Goal: Task Accomplishment & Management: Complete application form

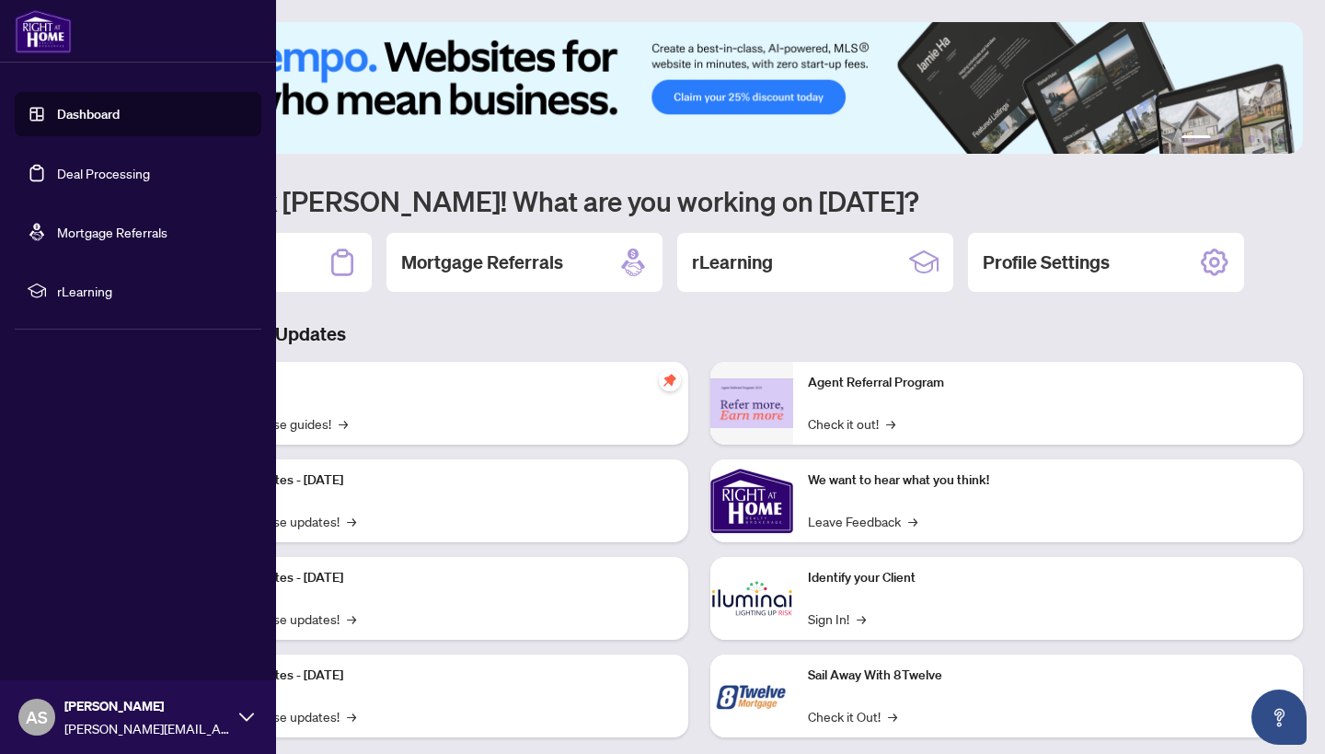
click at [57, 181] on link "Deal Processing" at bounding box center [103, 173] width 93 height 17
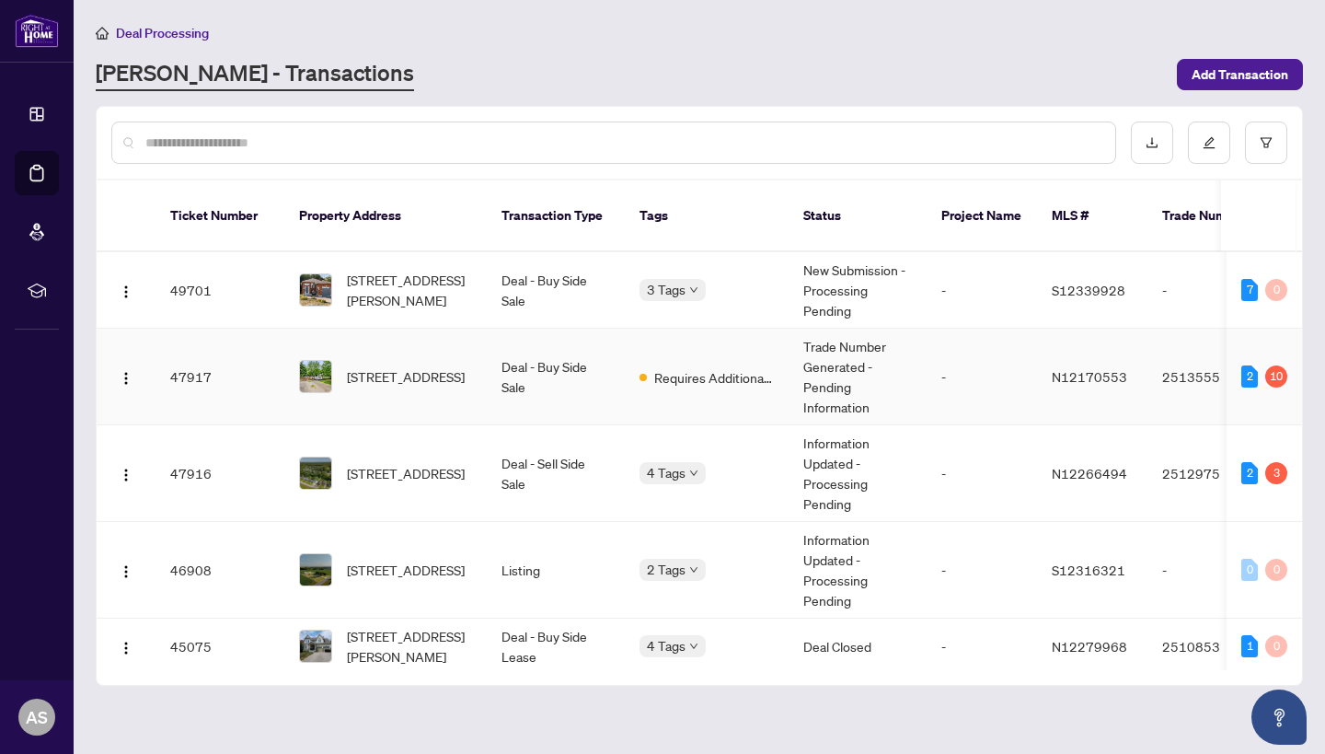
click at [501, 358] on td "Deal - Buy Side Sale" at bounding box center [556, 376] width 138 height 97
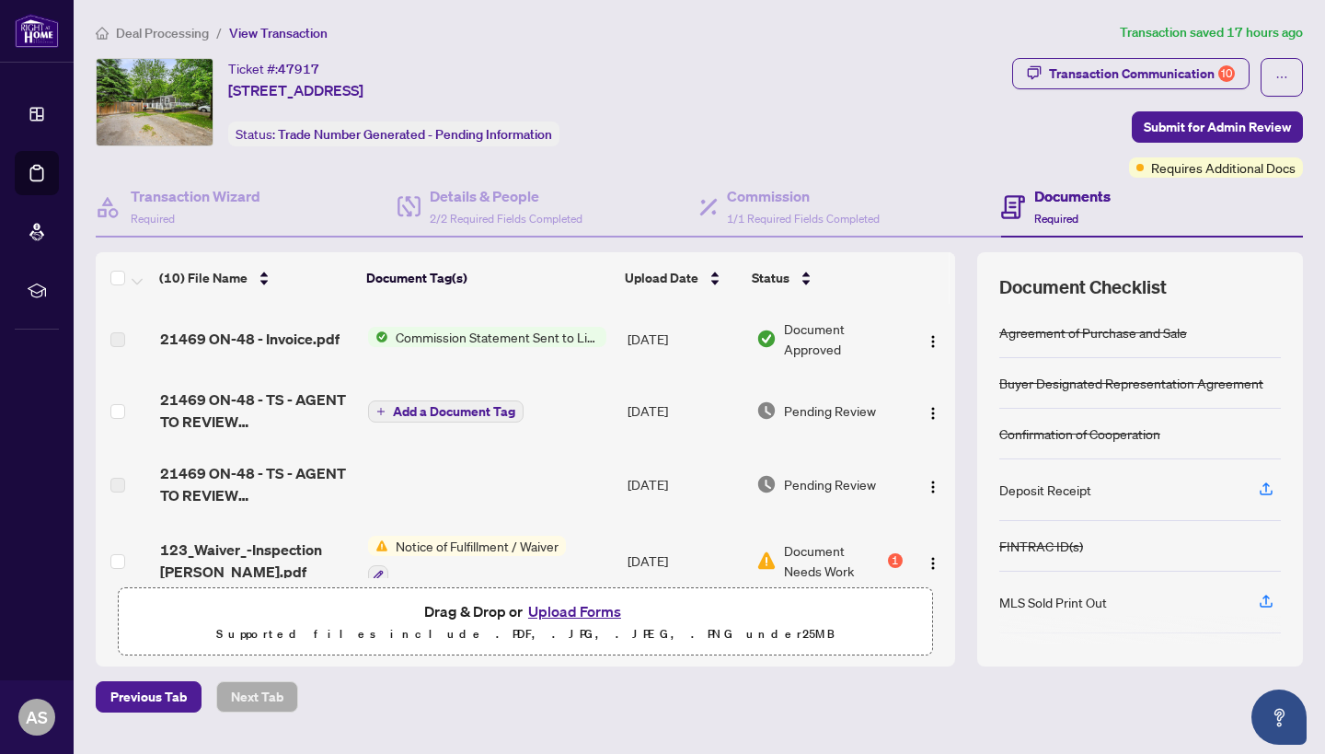
click at [559, 612] on button "Upload Forms" at bounding box center [575, 611] width 104 height 24
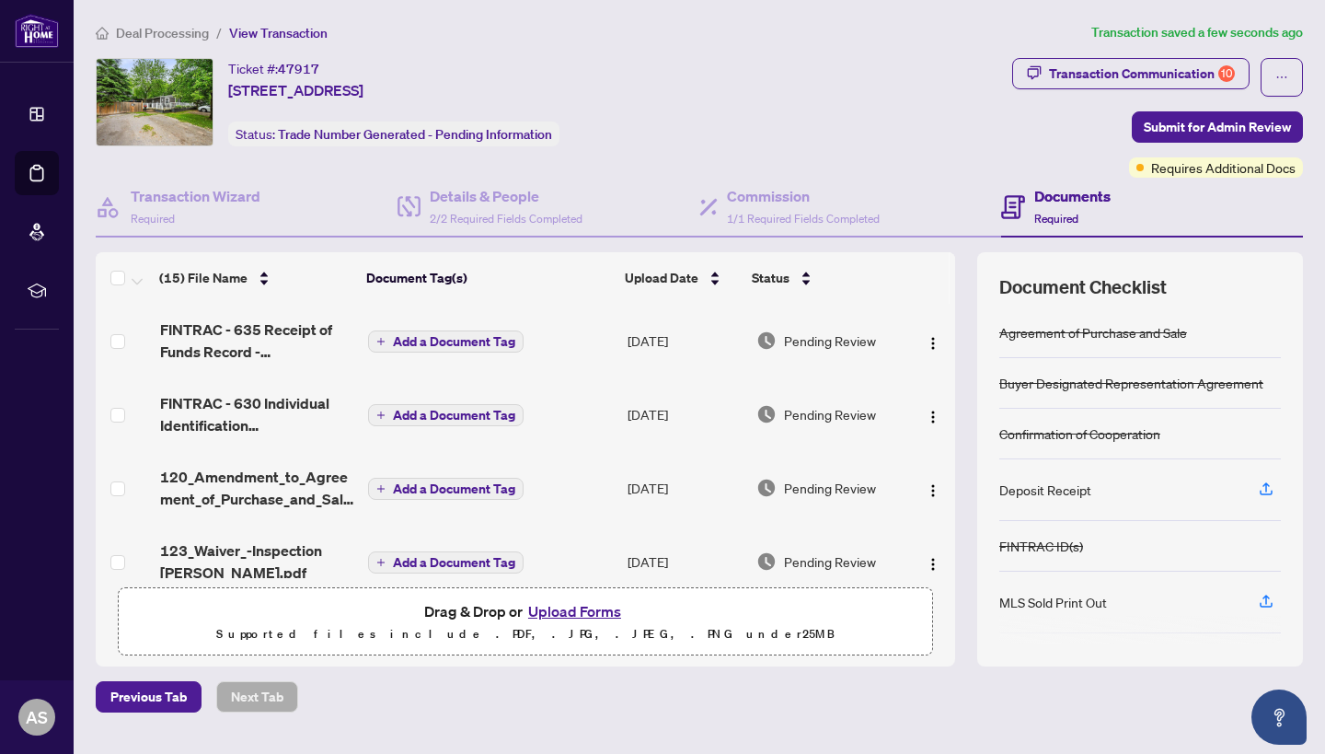
click at [420, 343] on span "Add a Document Tag" at bounding box center [454, 341] width 122 height 13
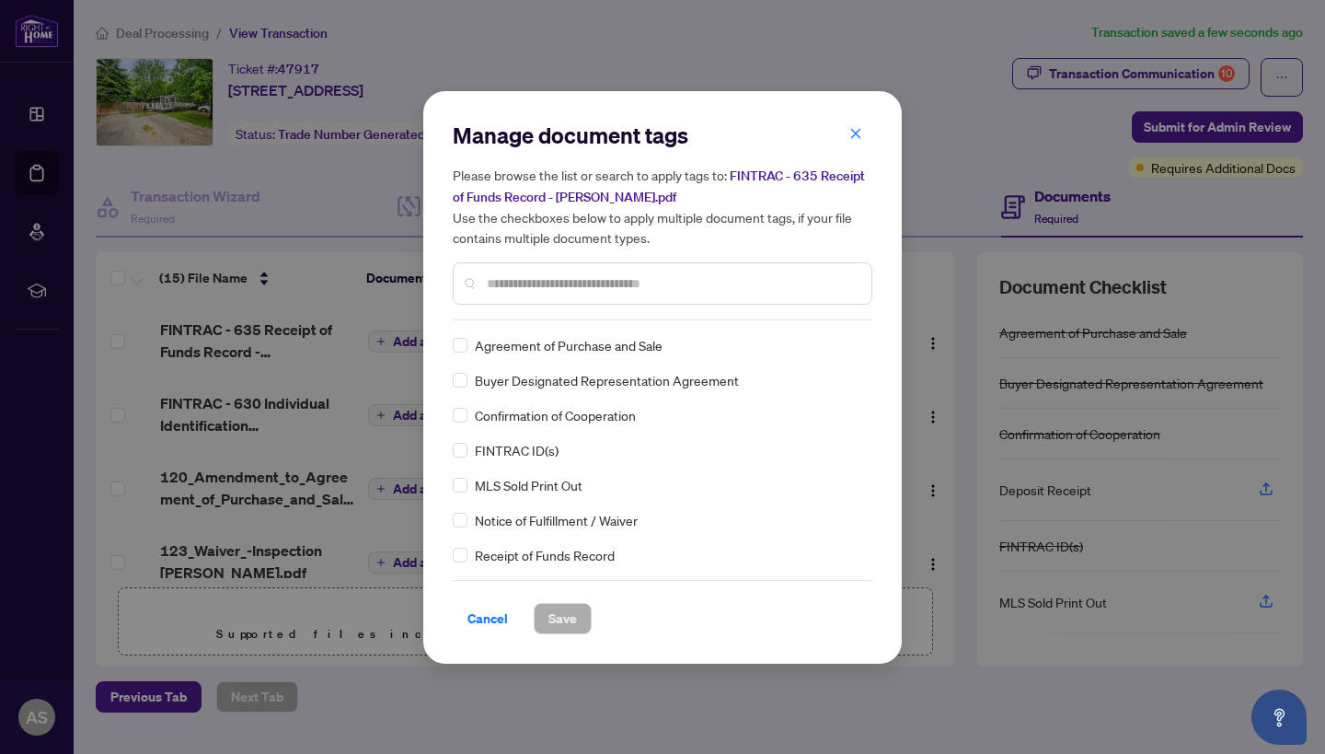
click at [617, 308] on div "Manage document tags Please browse the list or search to apply tags to: FINTRAC…" at bounding box center [663, 221] width 420 height 200
click at [615, 291] on input "text" at bounding box center [672, 283] width 370 height 20
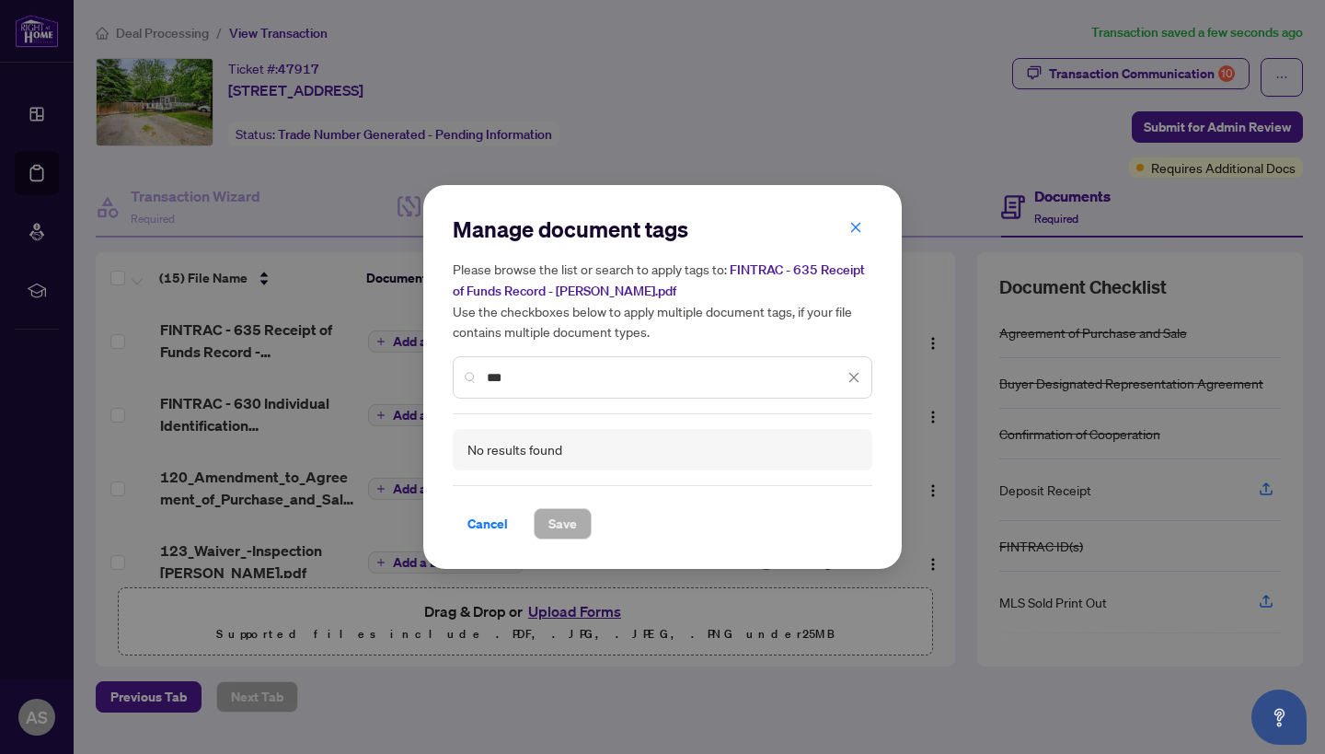
drag, startPoint x: 530, startPoint y: 371, endPoint x: 439, endPoint y: 371, distance: 91.1
click at [439, 371] on div "Manage document tags Please browse the list or search to apply tags to: FINTRAC…" at bounding box center [662, 377] width 478 height 385
type input "**********"
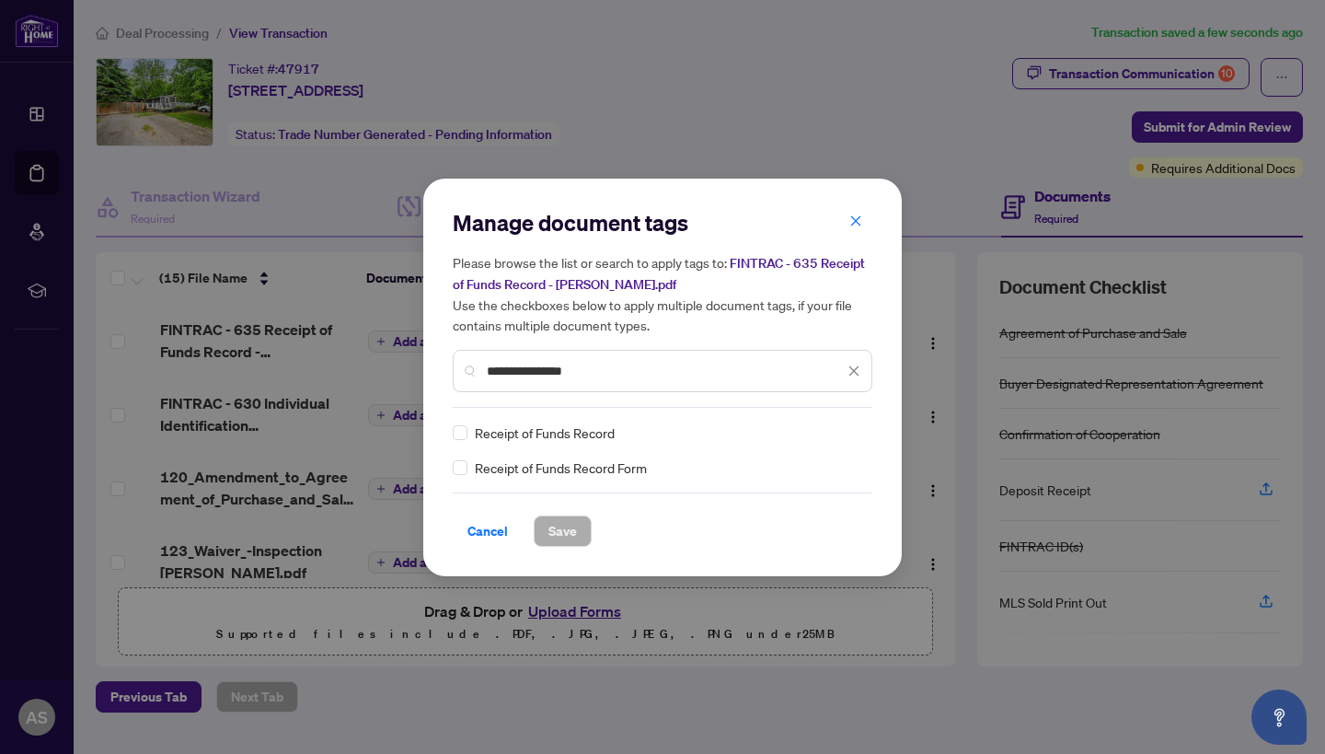
click at [475, 444] on div "Receipt of Funds Record Receipt of Funds Record Form" at bounding box center [663, 449] width 420 height 55
click at [472, 436] on div "Receipt of Funds Record" at bounding box center [657, 432] width 409 height 20
click at [567, 546] on div "**********" at bounding box center [662, 378] width 478 height 398
click at [567, 530] on span "Save" at bounding box center [562, 530] width 29 height 29
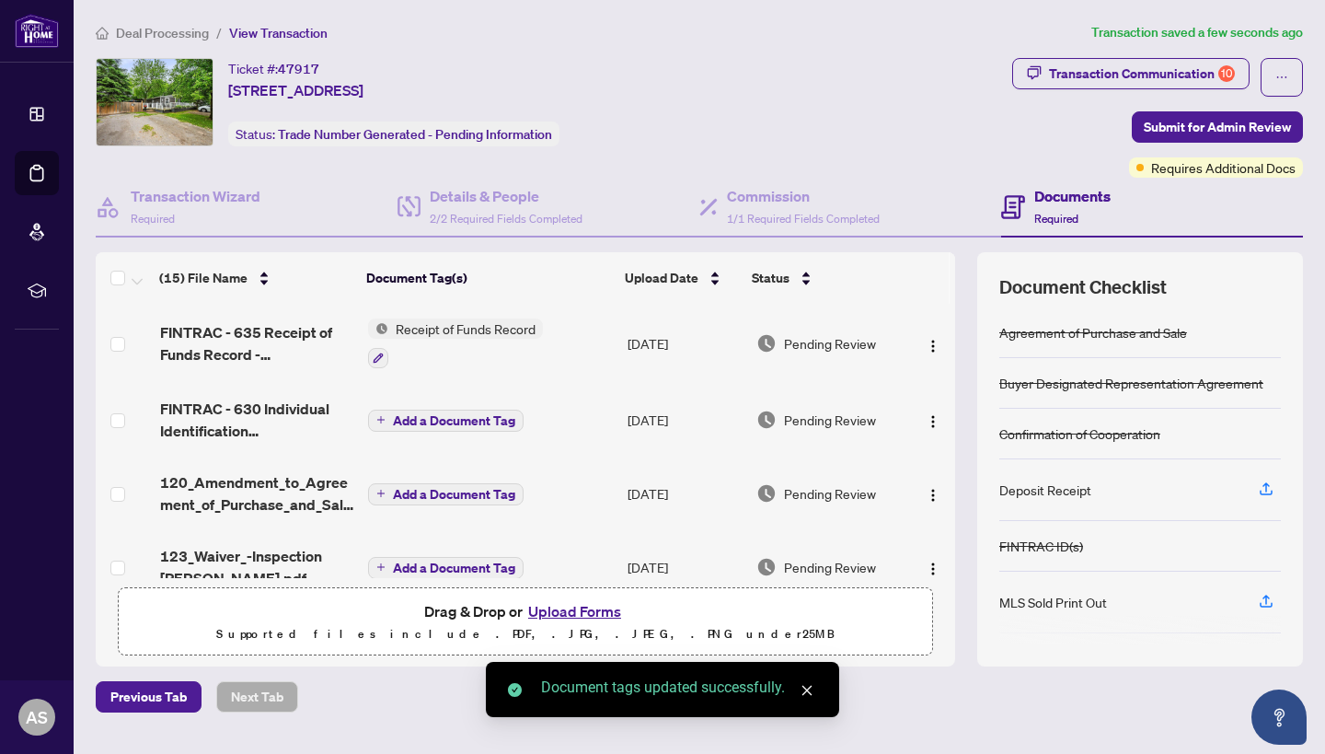
click at [289, 352] on span "FINTRAC - 635 Receipt of Funds Record - [PERSON_NAME].pdf" at bounding box center [256, 343] width 193 height 44
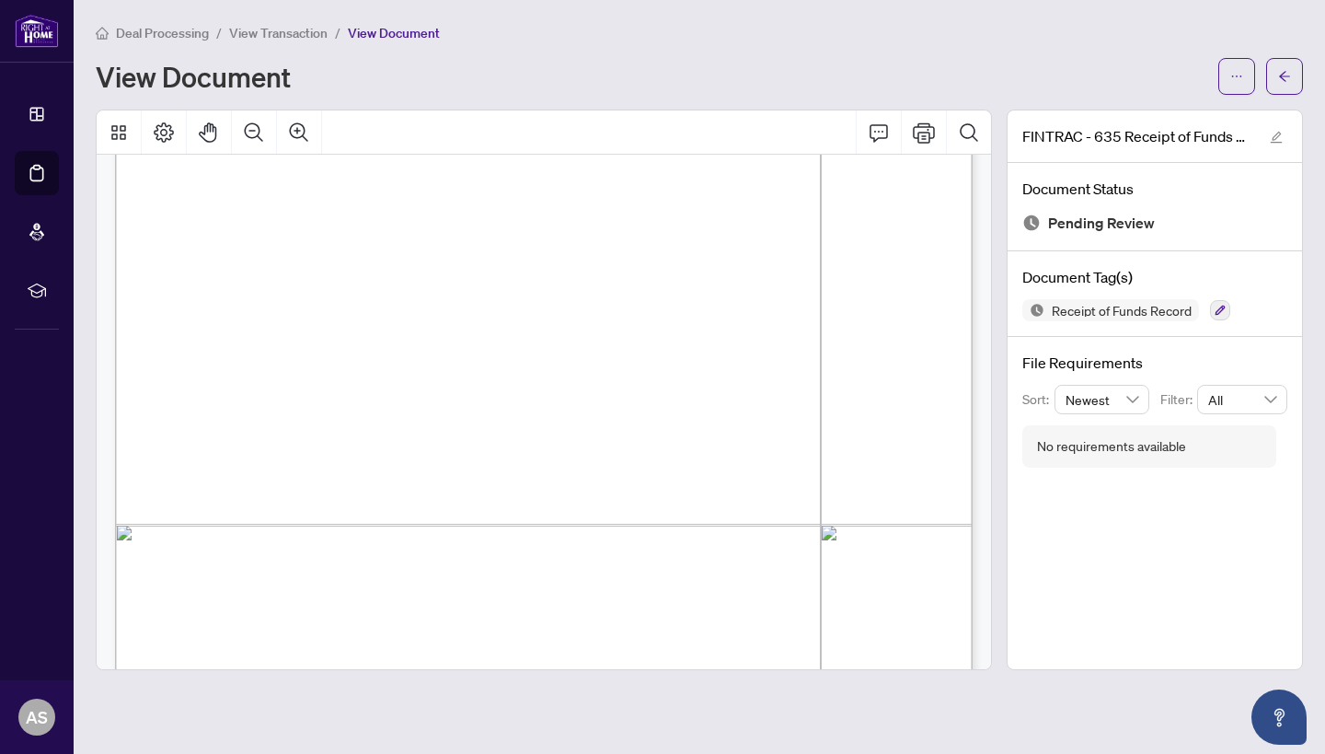
scroll to position [3768, 0]
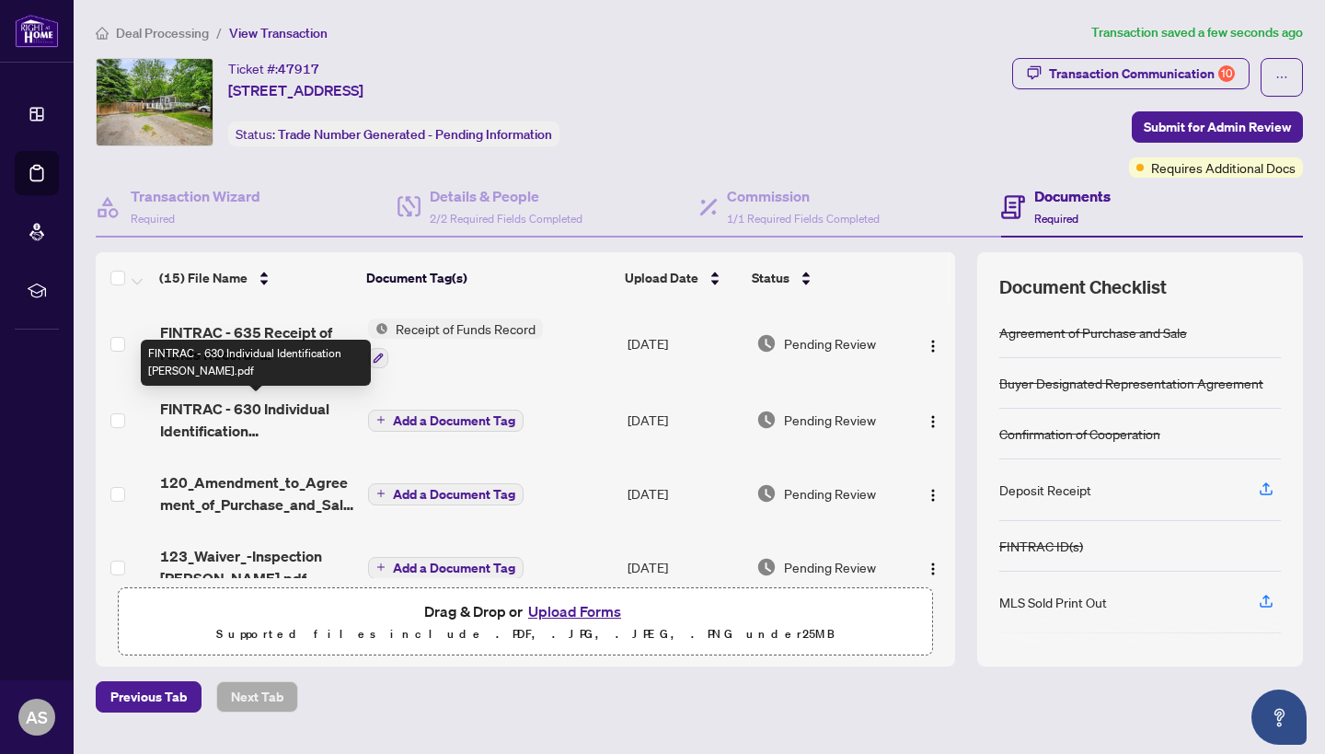
click at [302, 414] on span "FINTRAC - 630 Individual Identification [PERSON_NAME].pdf" at bounding box center [256, 420] width 193 height 44
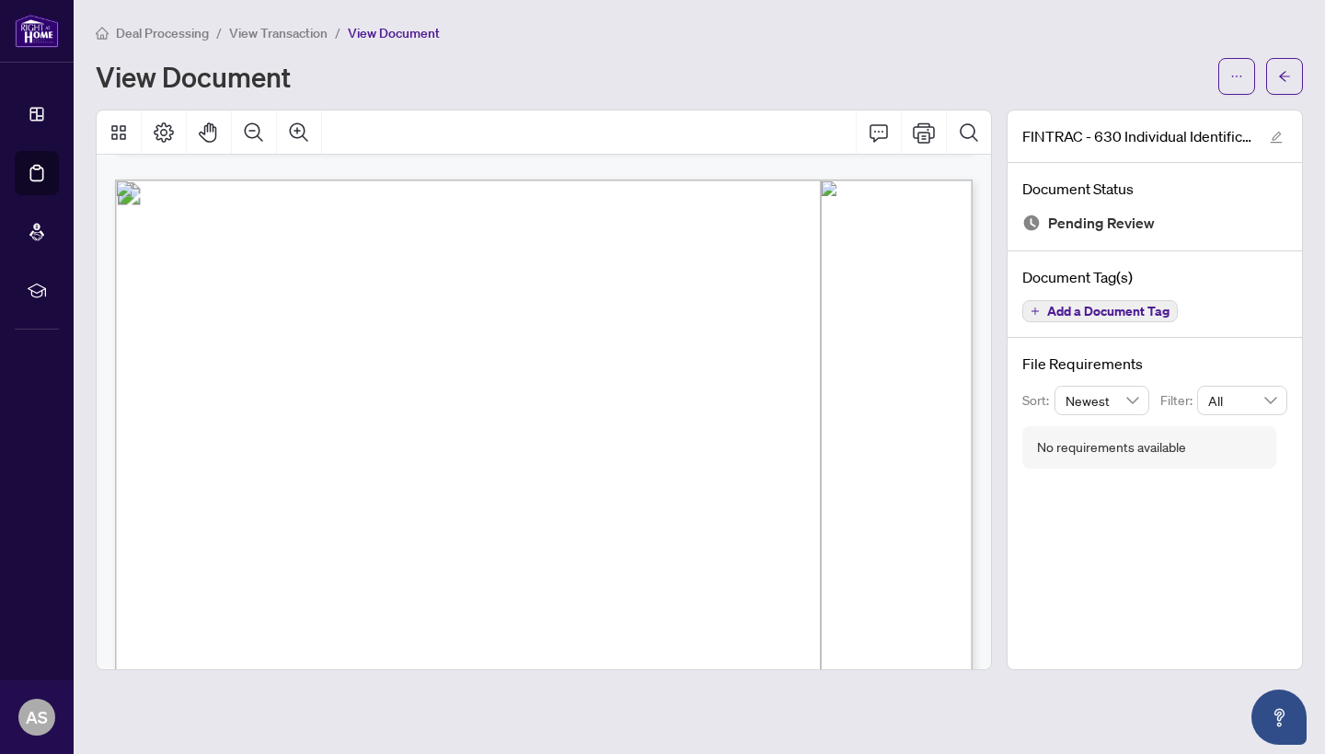
scroll to position [1124, 0]
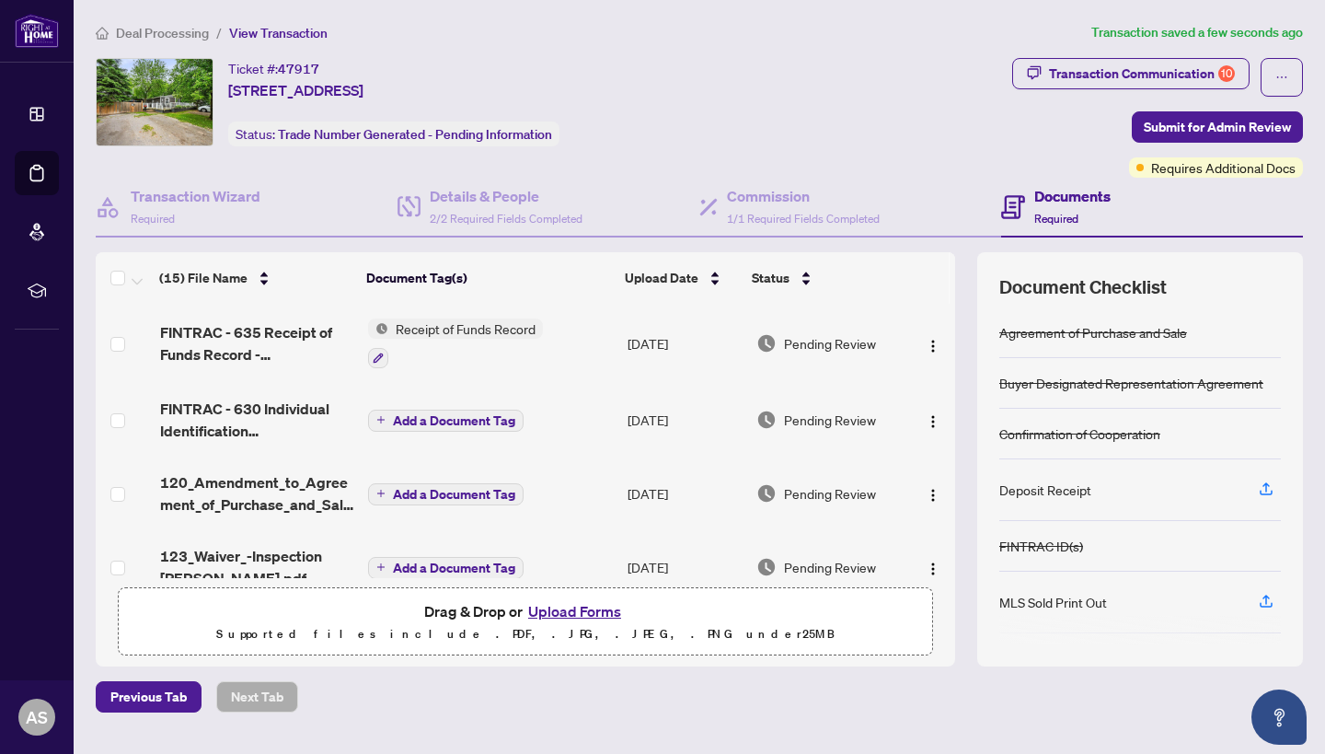
click at [434, 421] on span "Add a Document Tag" at bounding box center [454, 420] width 122 height 13
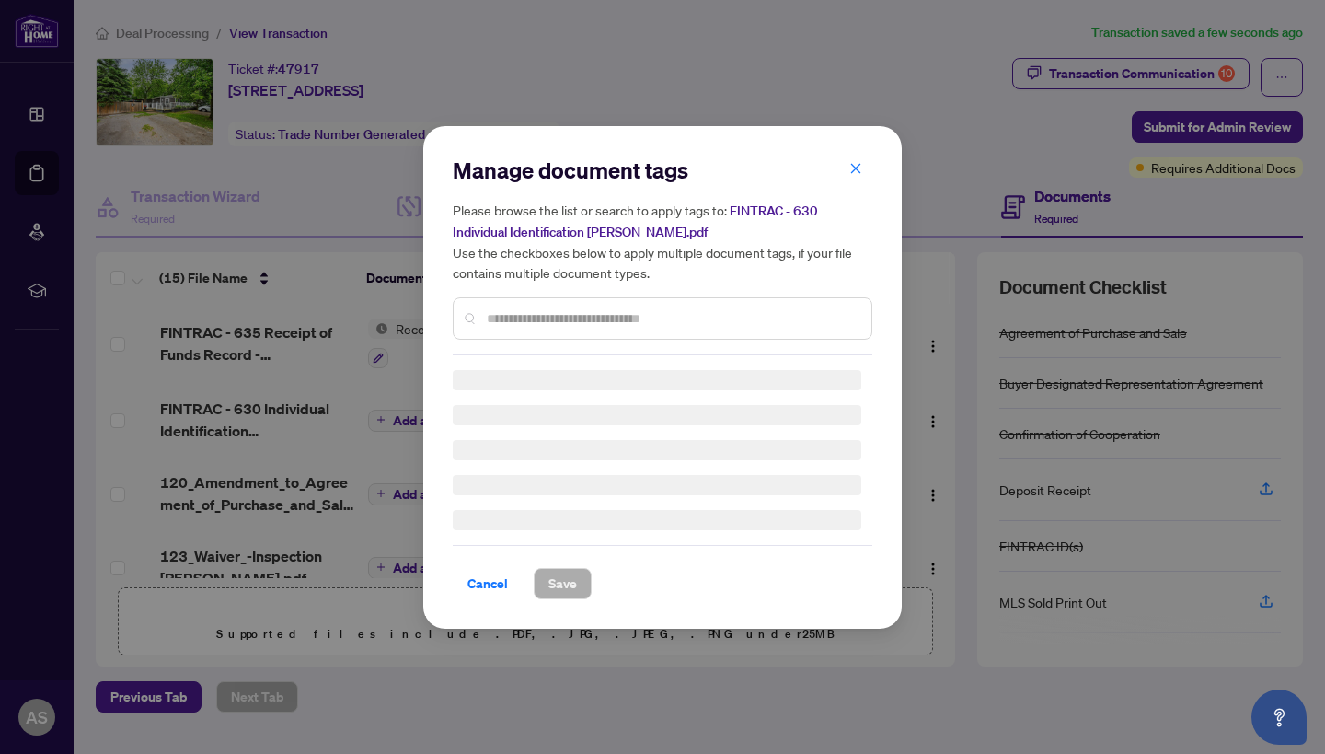
click at [593, 314] on div "Manage document tags Please browse the list or search to apply tags to: FINTRAC…" at bounding box center [663, 256] width 420 height 200
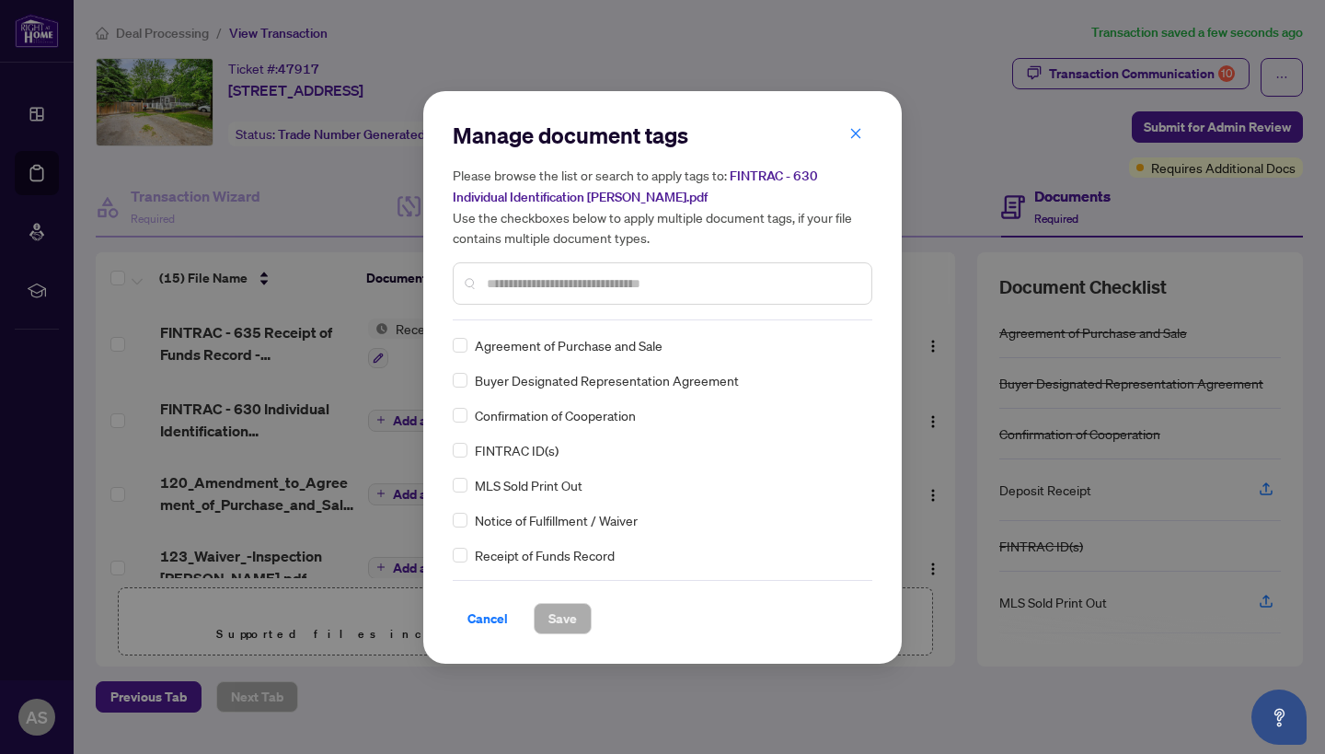
click at [593, 287] on input "text" at bounding box center [672, 283] width 370 height 20
type input "*******"
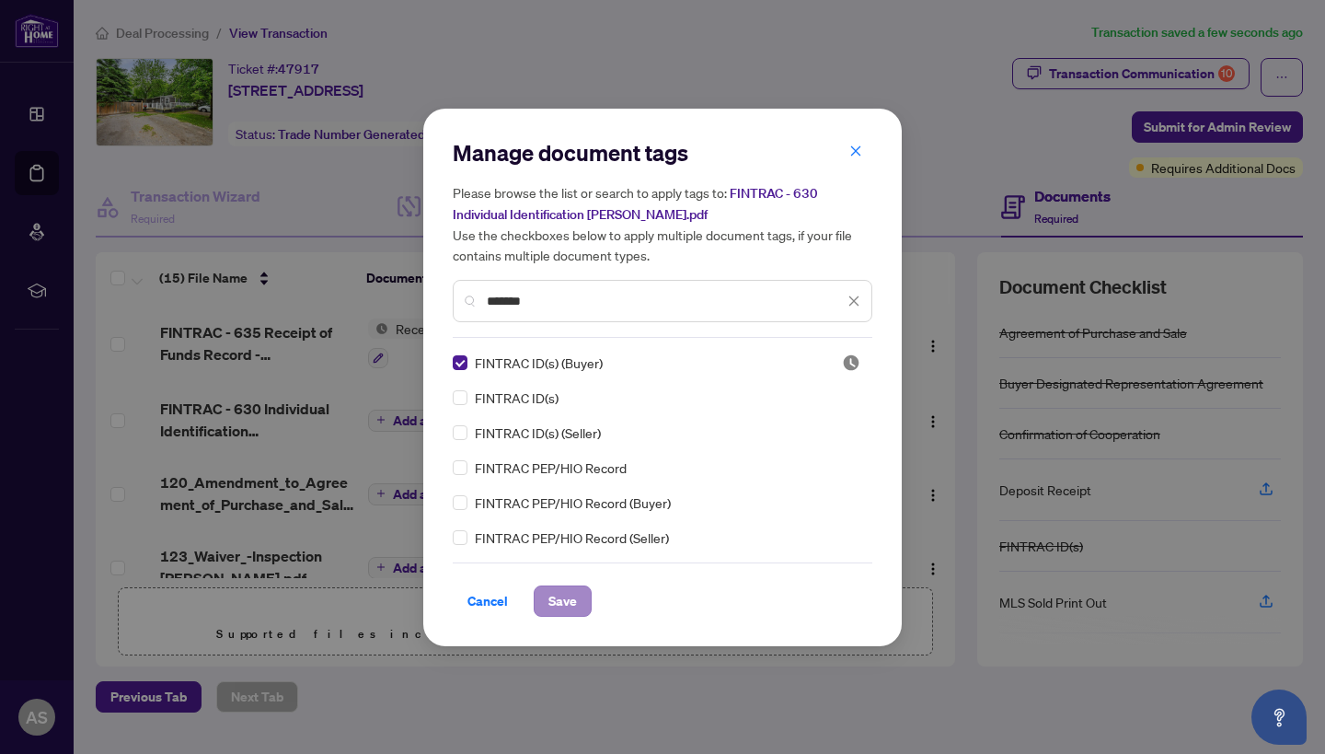
click at [576, 605] on span "Save" at bounding box center [562, 600] width 29 height 29
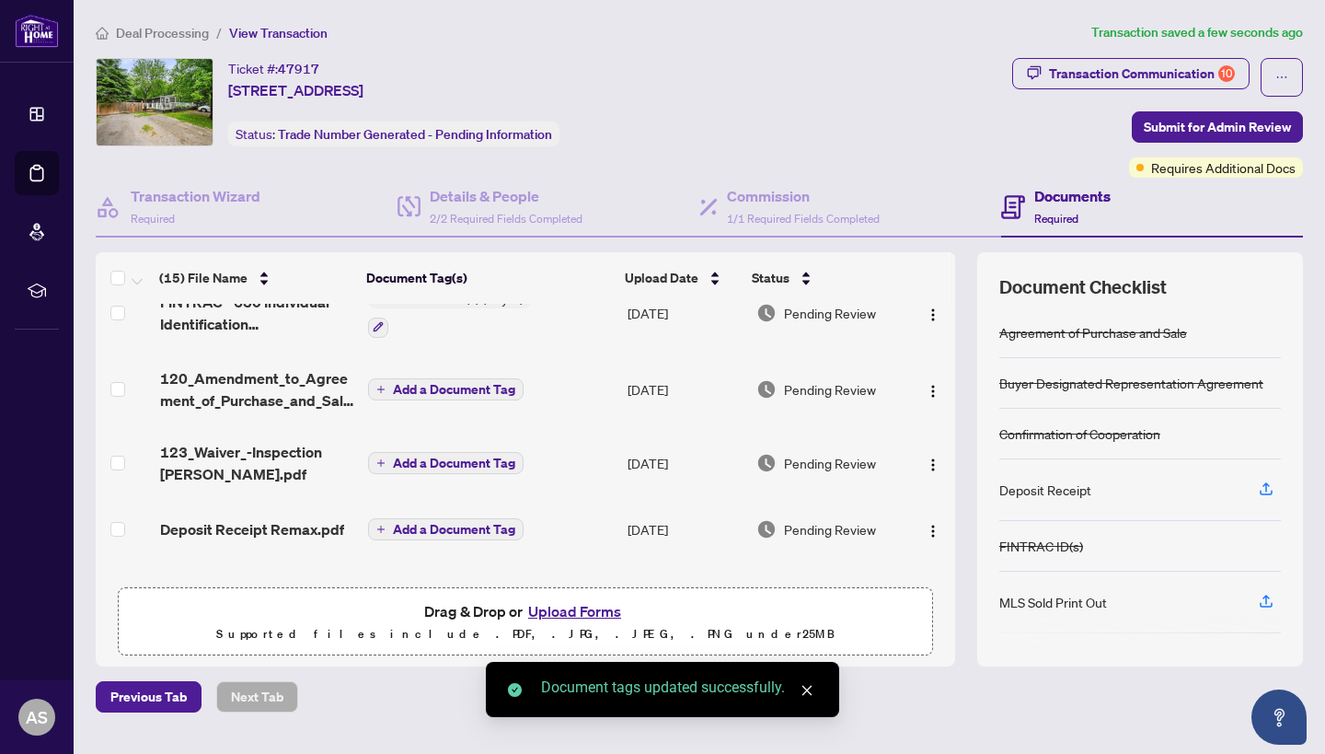
scroll to position [119, 0]
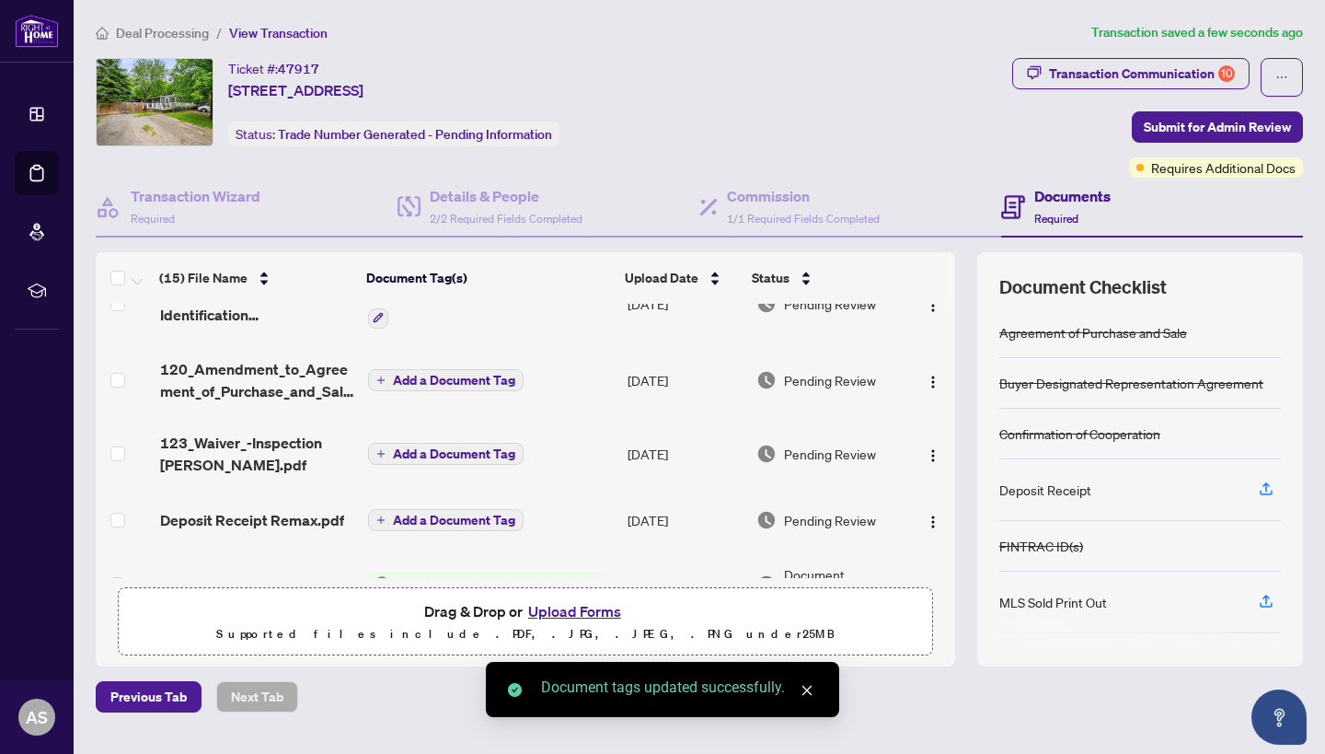
click at [443, 385] on span "Add a Document Tag" at bounding box center [454, 380] width 122 height 13
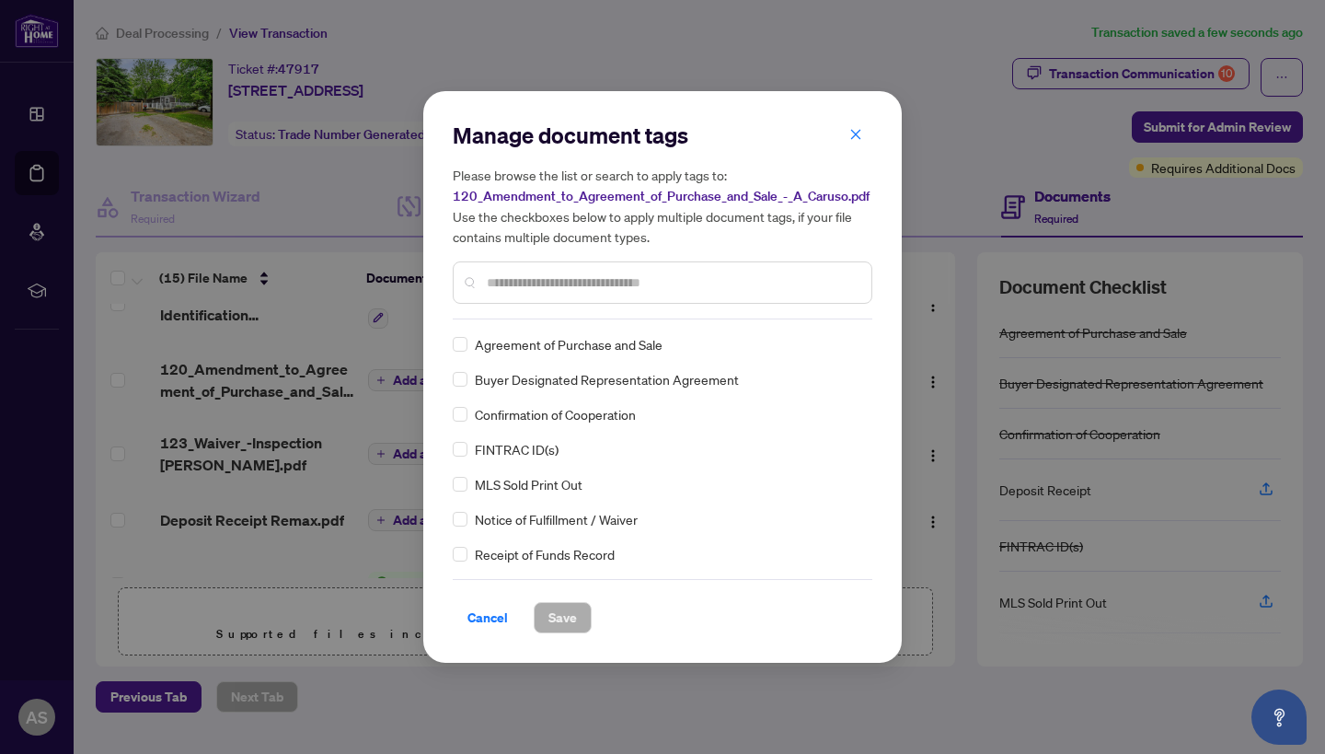
click at [559, 315] on div "Manage document tags Please browse the list or search to apply tags to: 120_Ame…" at bounding box center [663, 220] width 420 height 199
click at [556, 293] on div at bounding box center [663, 282] width 420 height 42
click at [551, 288] on input "text" at bounding box center [672, 282] width 370 height 20
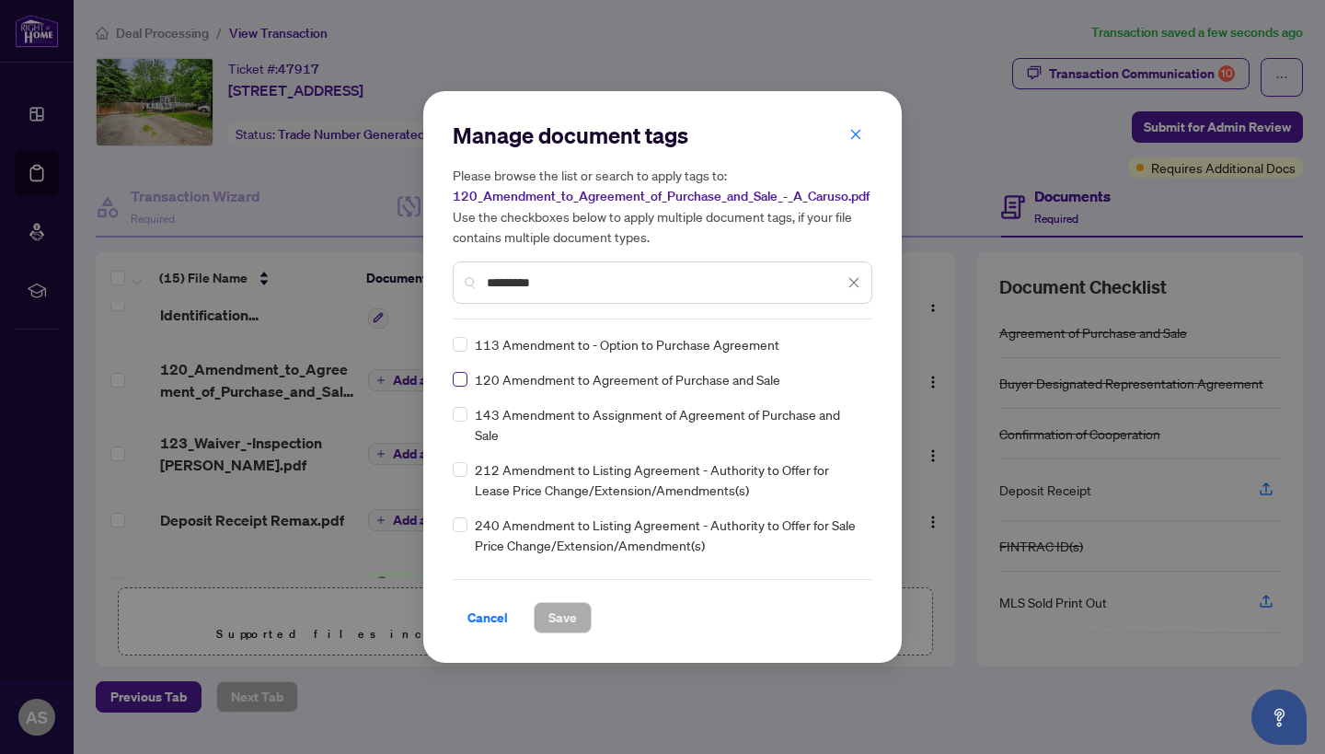
type input "*********"
click at [570, 625] on span "Save" at bounding box center [562, 617] width 29 height 29
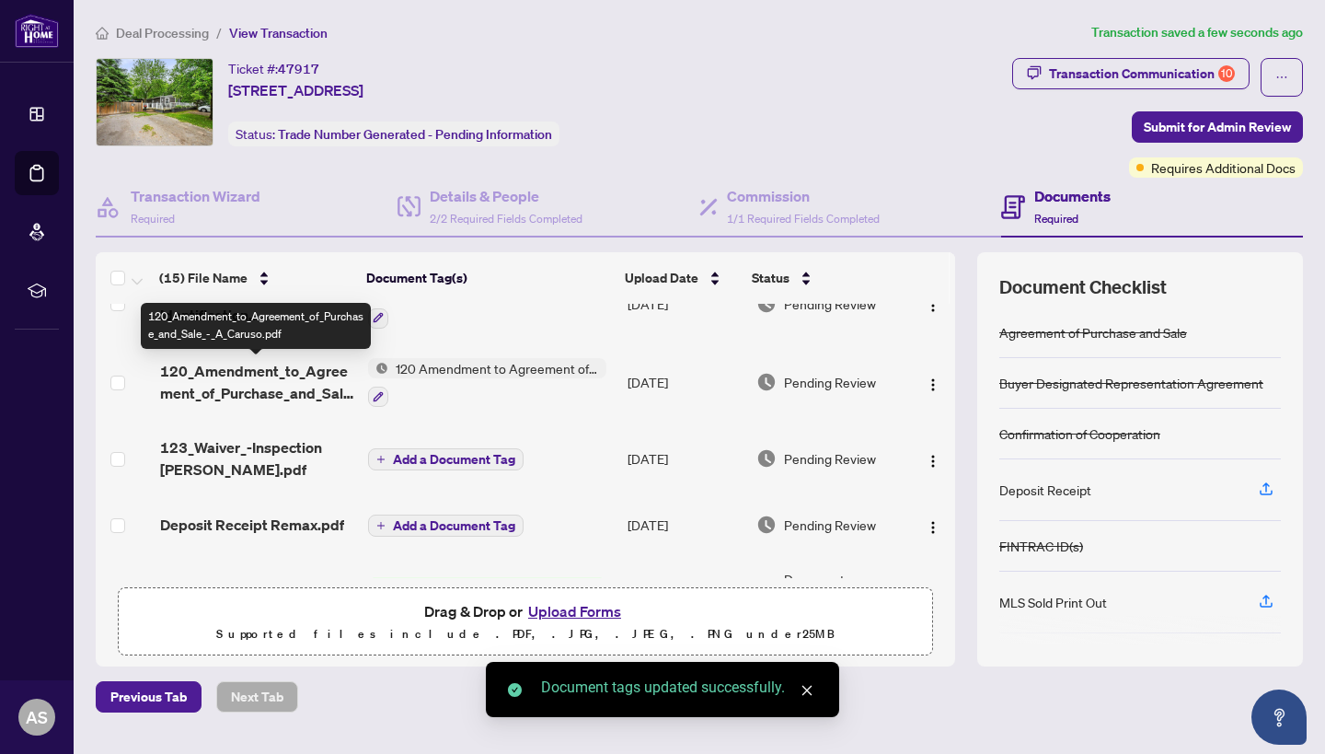
click at [281, 391] on span "120_Amendment_to_Agreement_of_Purchase_and_Sale_-_A_Caruso.pdf" at bounding box center [256, 382] width 193 height 44
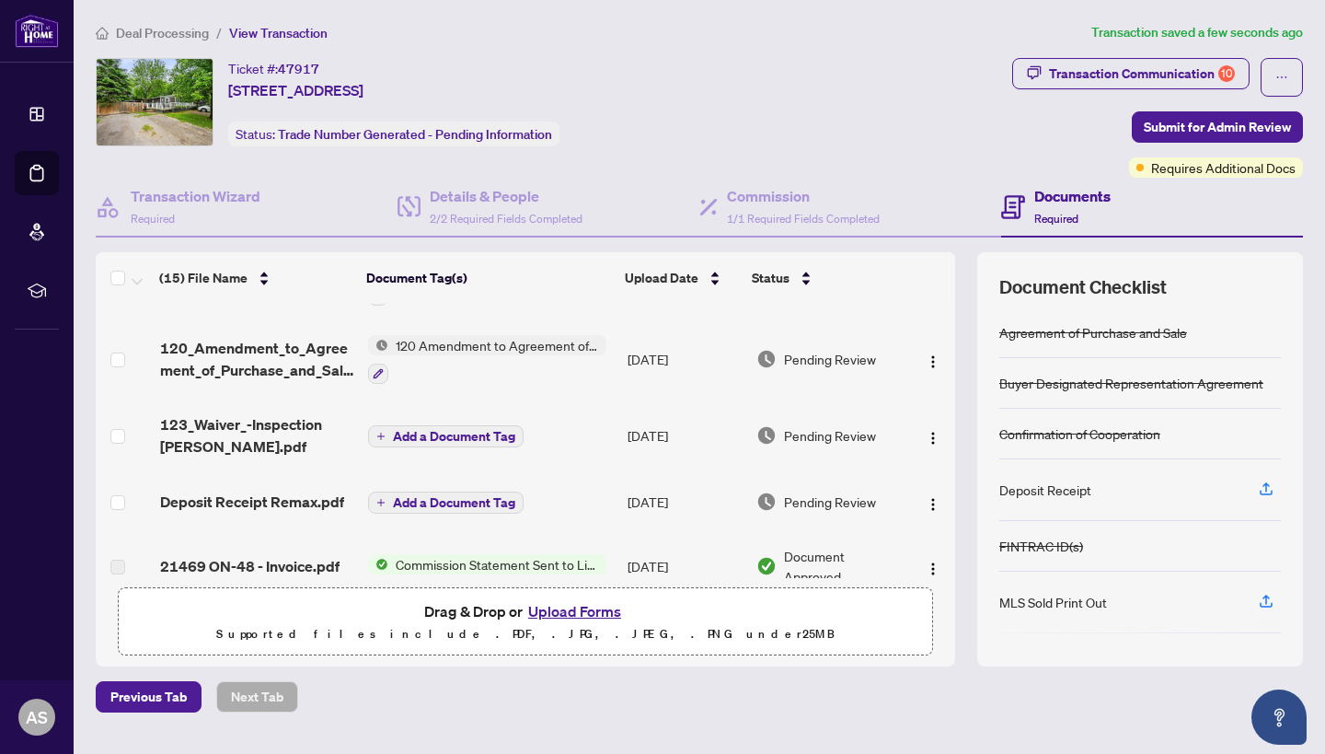
scroll to position [114, 0]
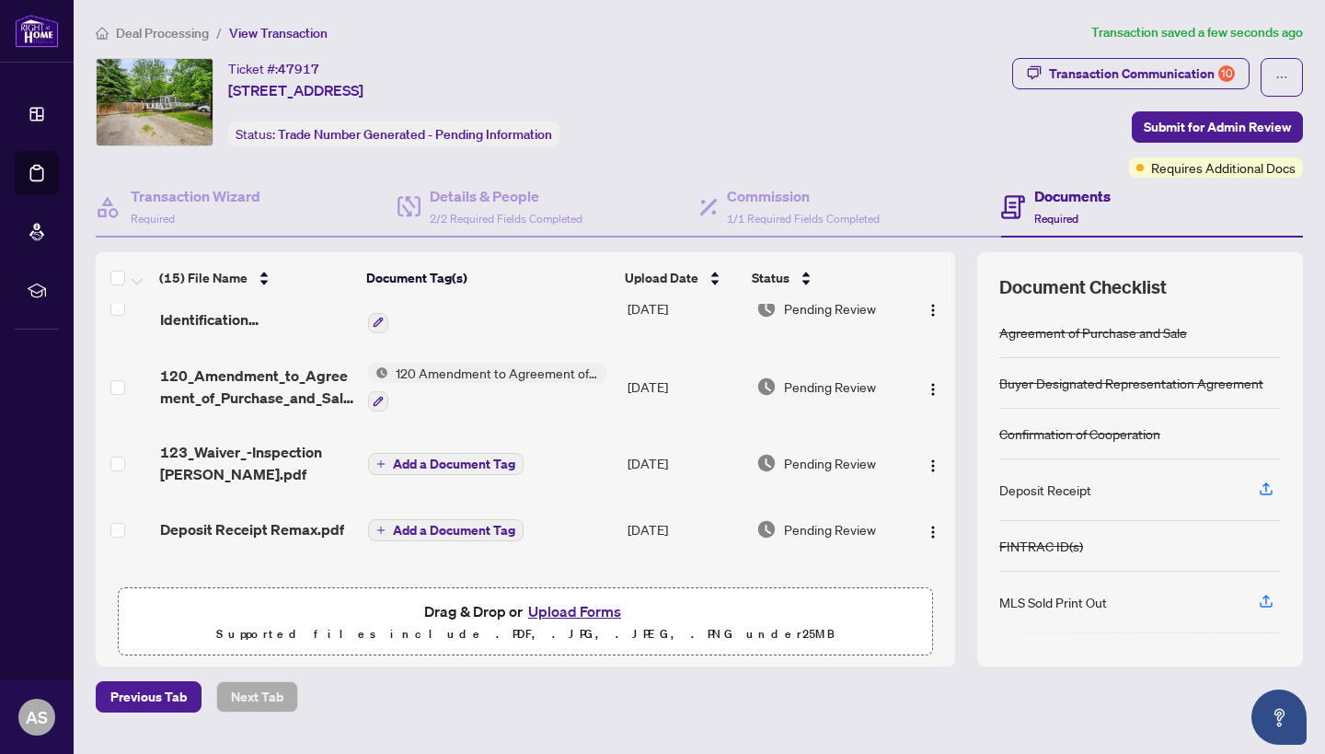
click at [435, 458] on span "Add a Document Tag" at bounding box center [454, 463] width 122 height 13
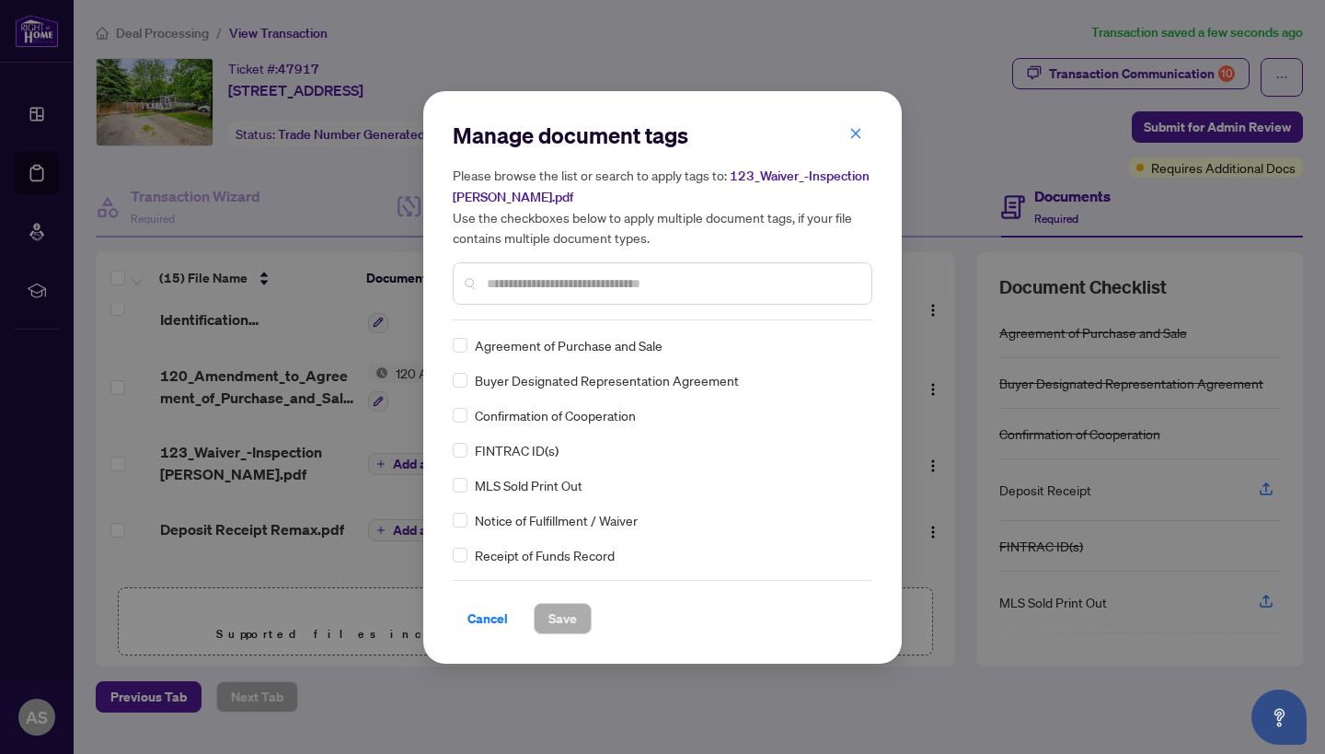
click at [573, 280] on input "text" at bounding box center [672, 283] width 370 height 20
type input "******"
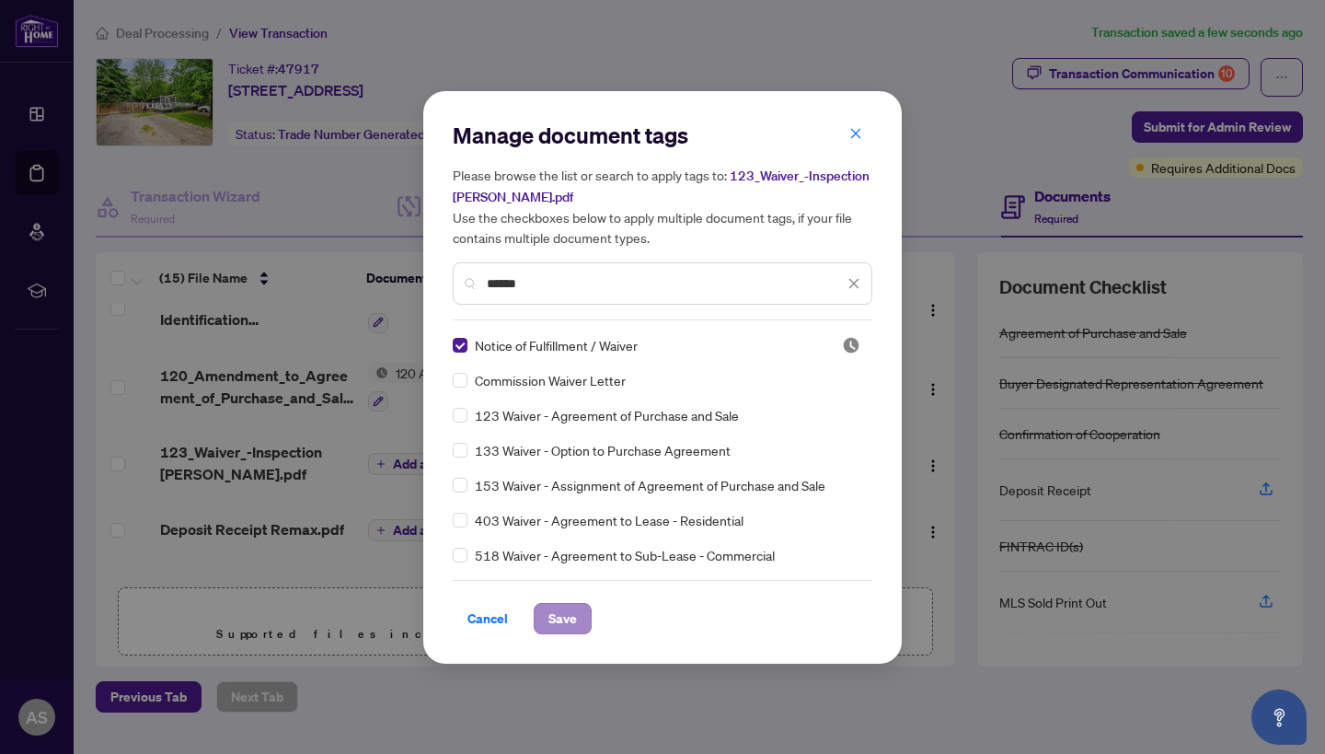
click at [564, 613] on span "Save" at bounding box center [562, 618] width 29 height 29
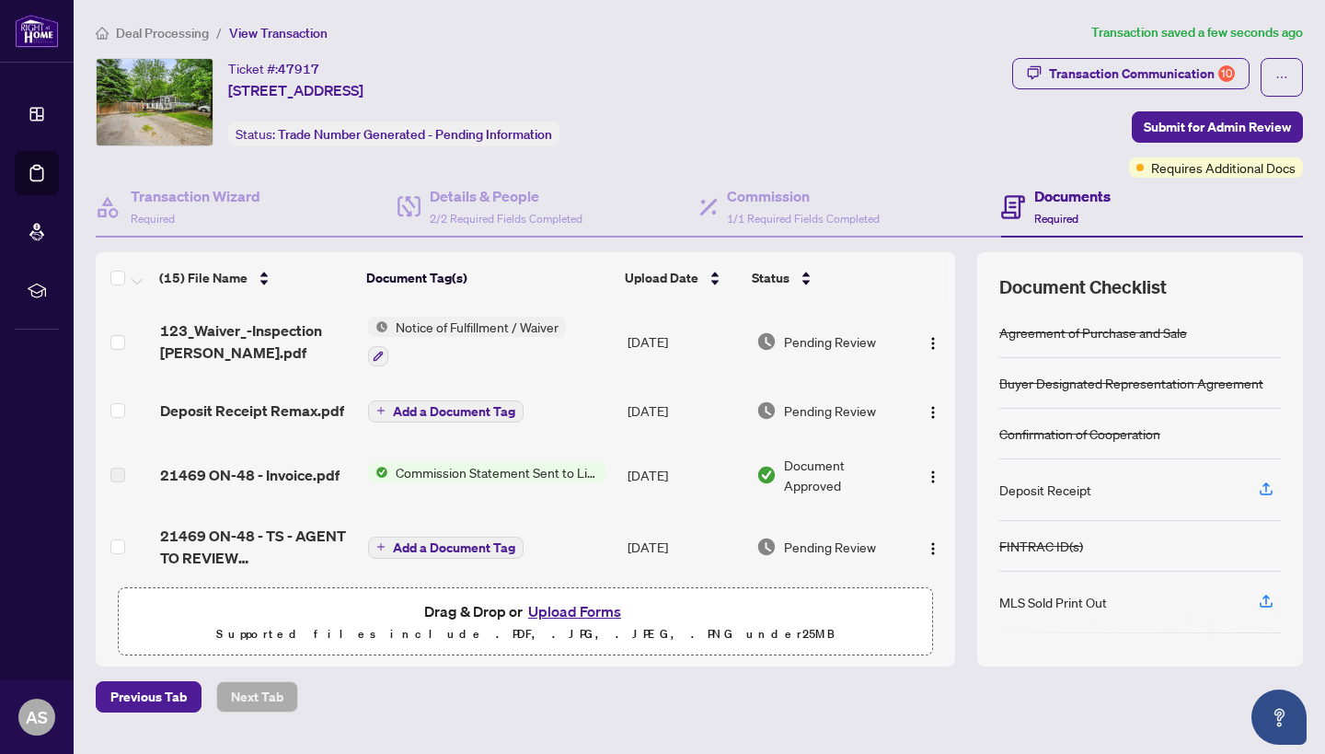
scroll to position [240, 0]
click at [487, 416] on span "Add a Document Tag" at bounding box center [454, 409] width 122 height 13
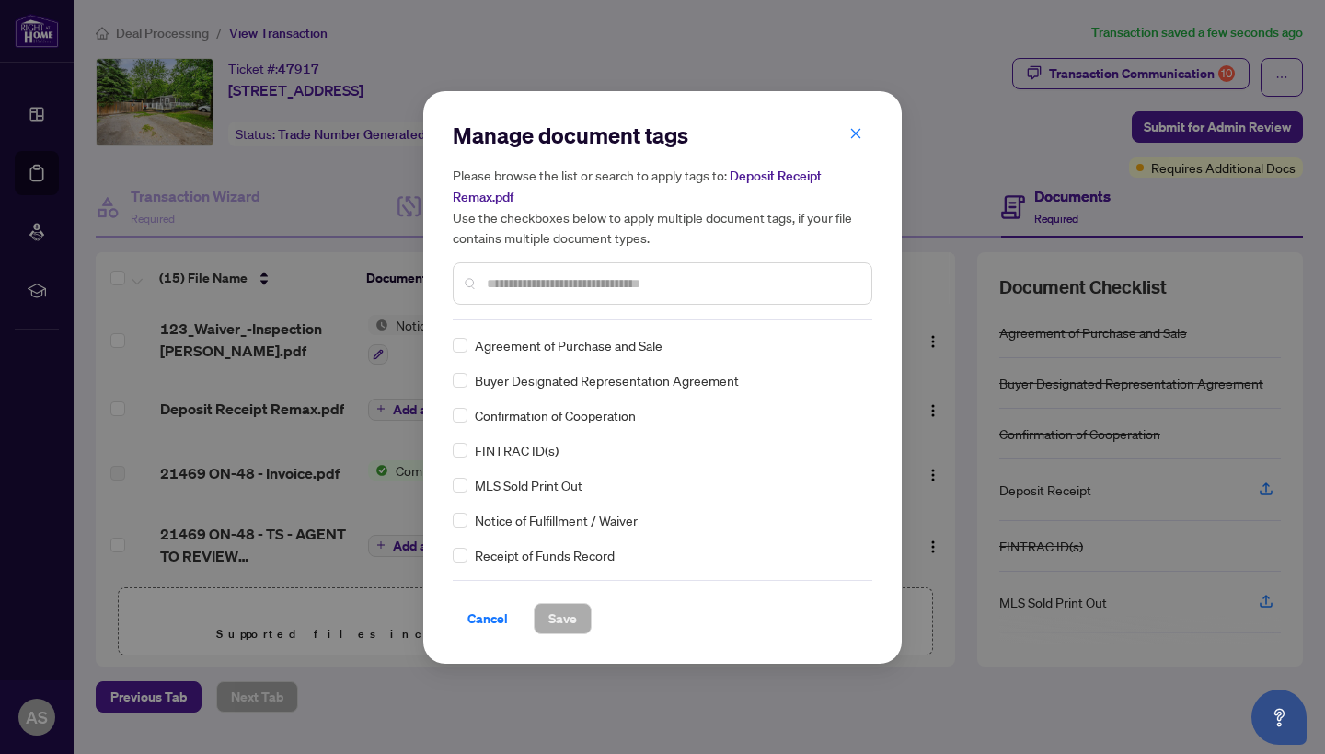
click at [593, 286] on input "text" at bounding box center [672, 283] width 370 height 20
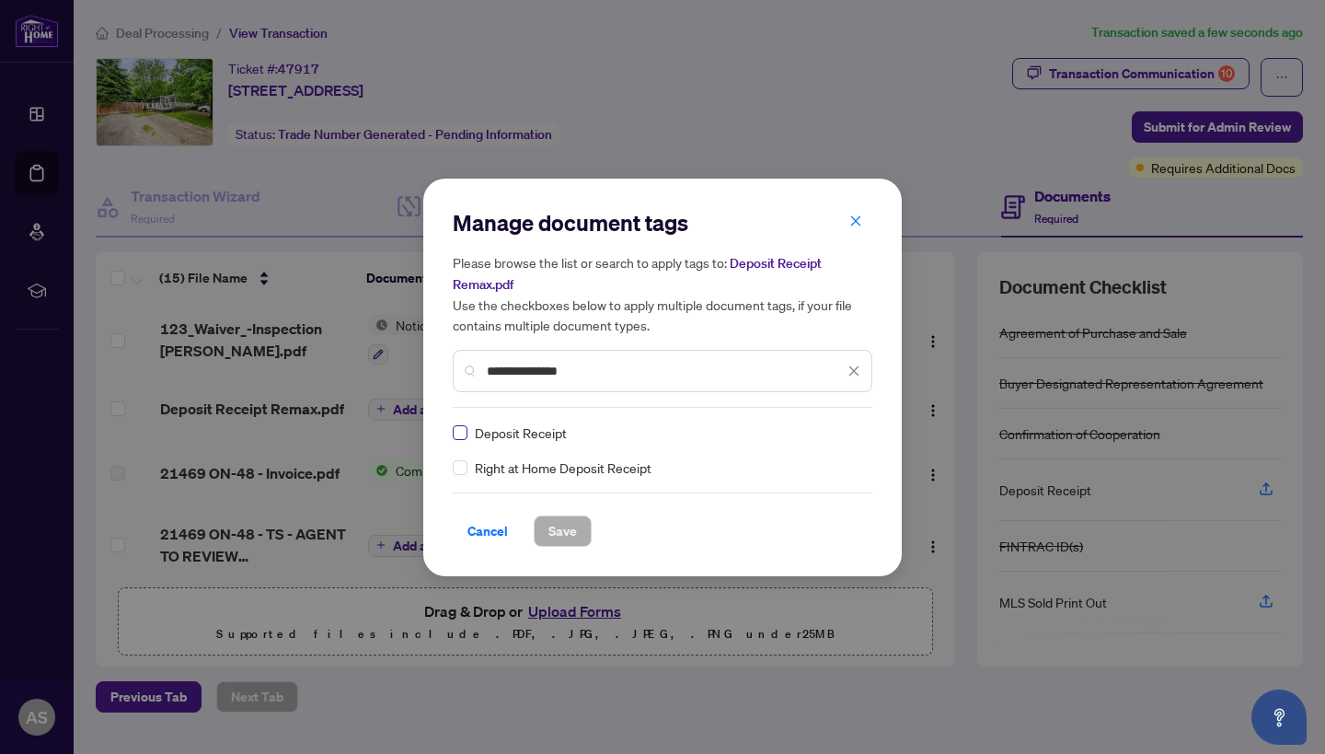
type input "**********"
click at [570, 533] on span "Save" at bounding box center [562, 530] width 29 height 29
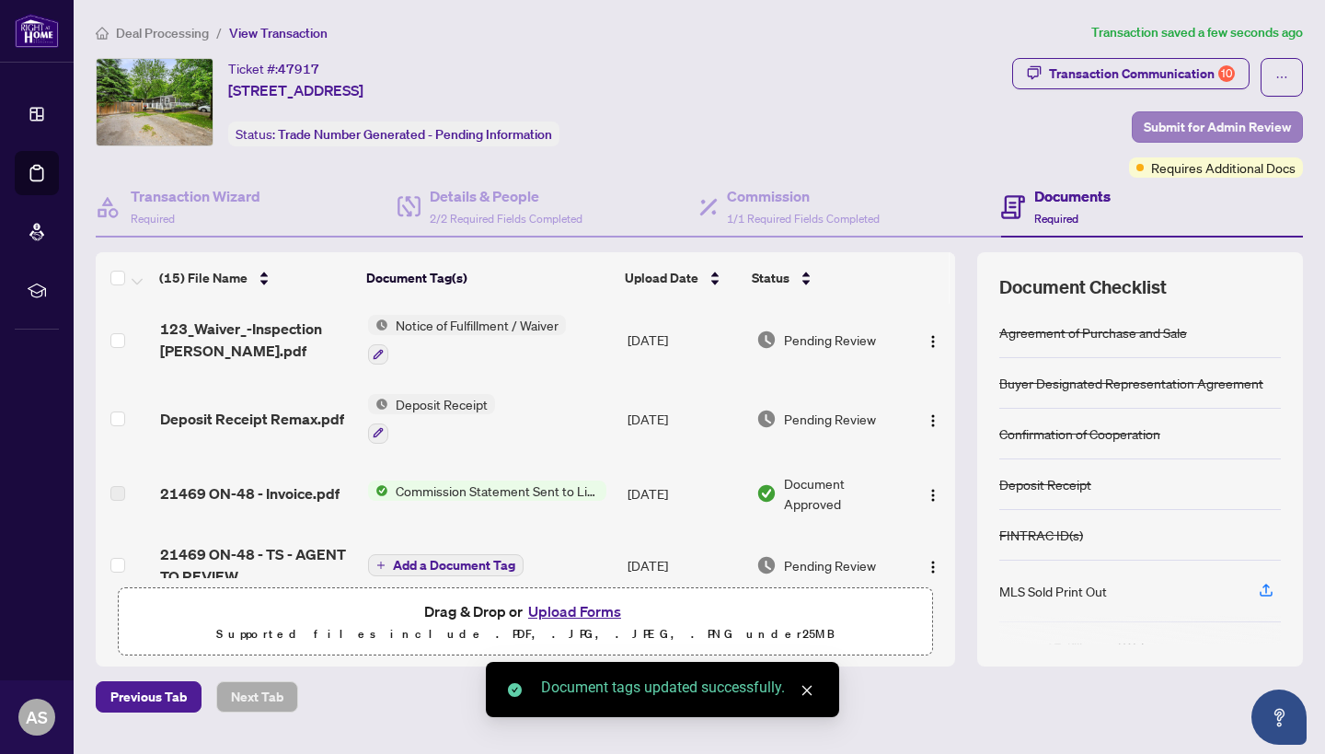
click at [1201, 122] on span "Submit for Admin Review" at bounding box center [1217, 126] width 147 height 29
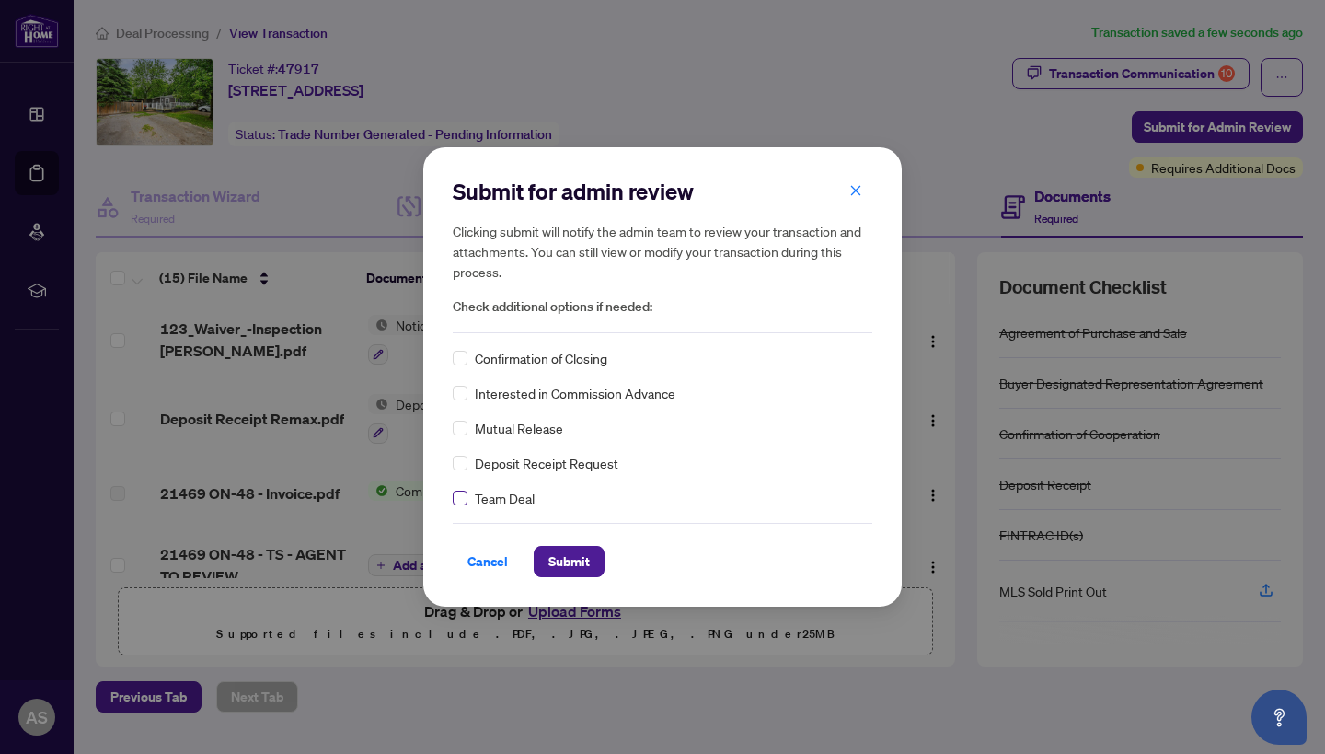
click at [464, 501] on span at bounding box center [460, 497] width 15 height 15
click at [588, 571] on span "Submit" at bounding box center [568, 561] width 41 height 29
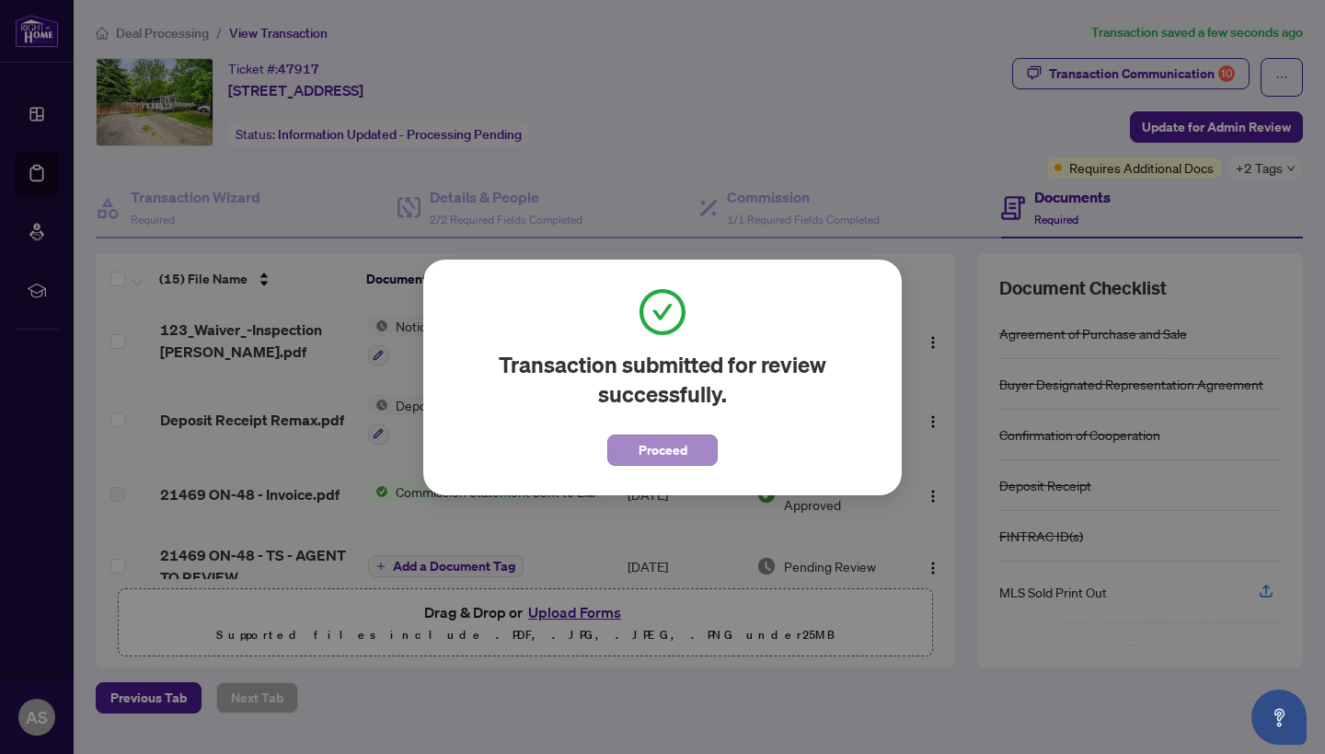
click at [691, 449] on button "Proceed" at bounding box center [662, 449] width 110 height 31
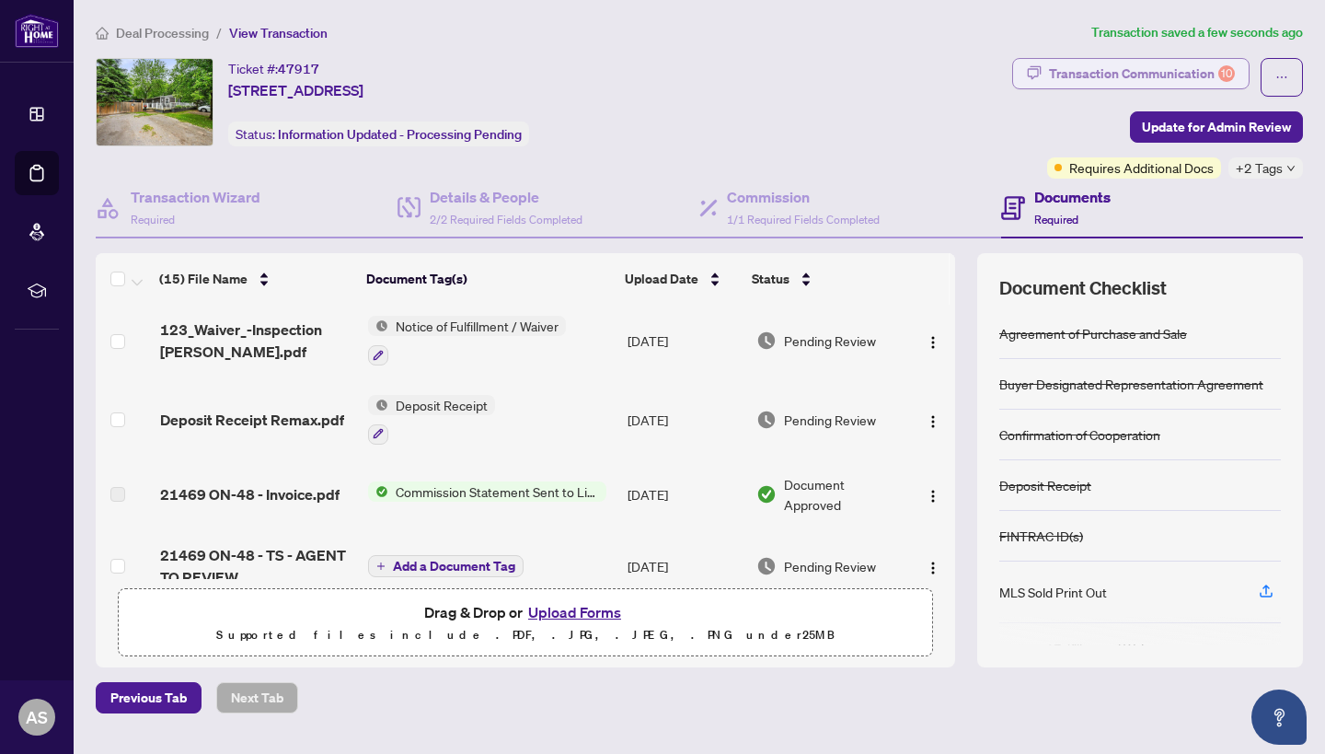
click at [1126, 74] on div "Transaction Communication 10" at bounding box center [1142, 73] width 186 height 29
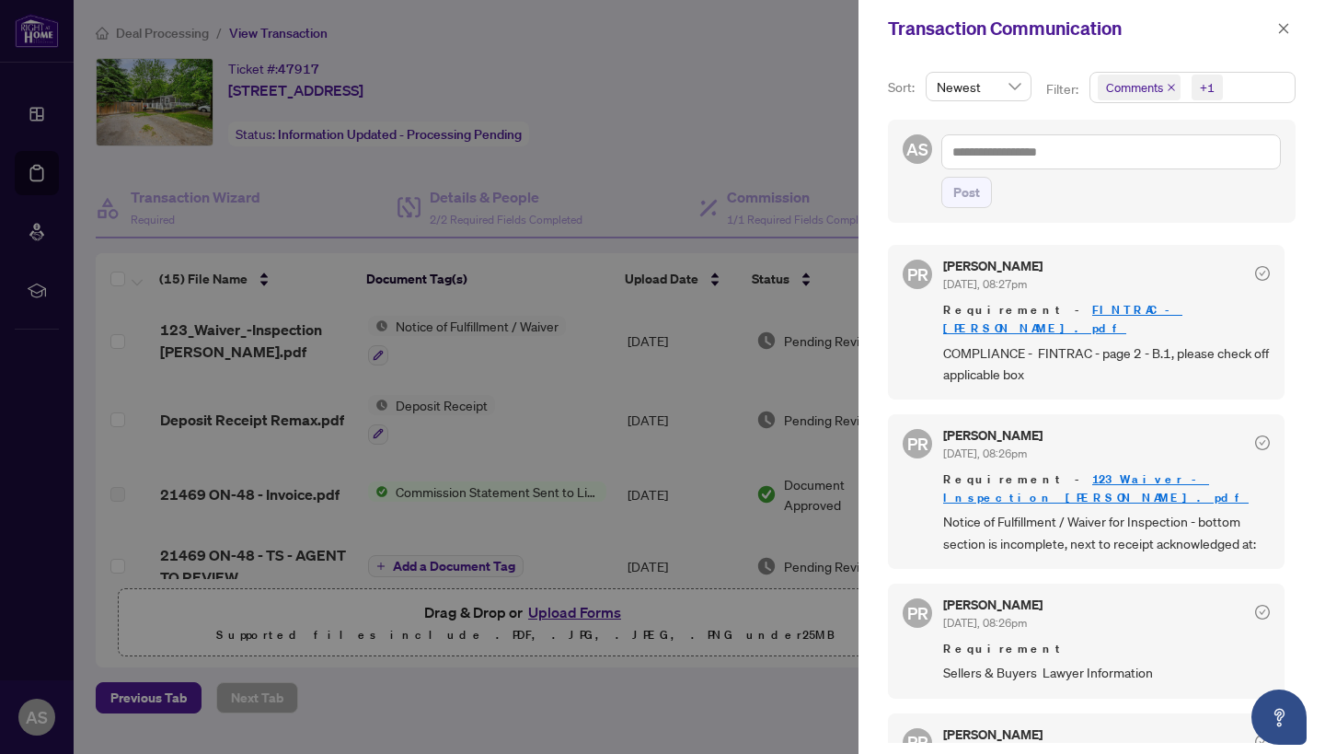
click at [451, 438] on div at bounding box center [662, 377] width 1325 height 754
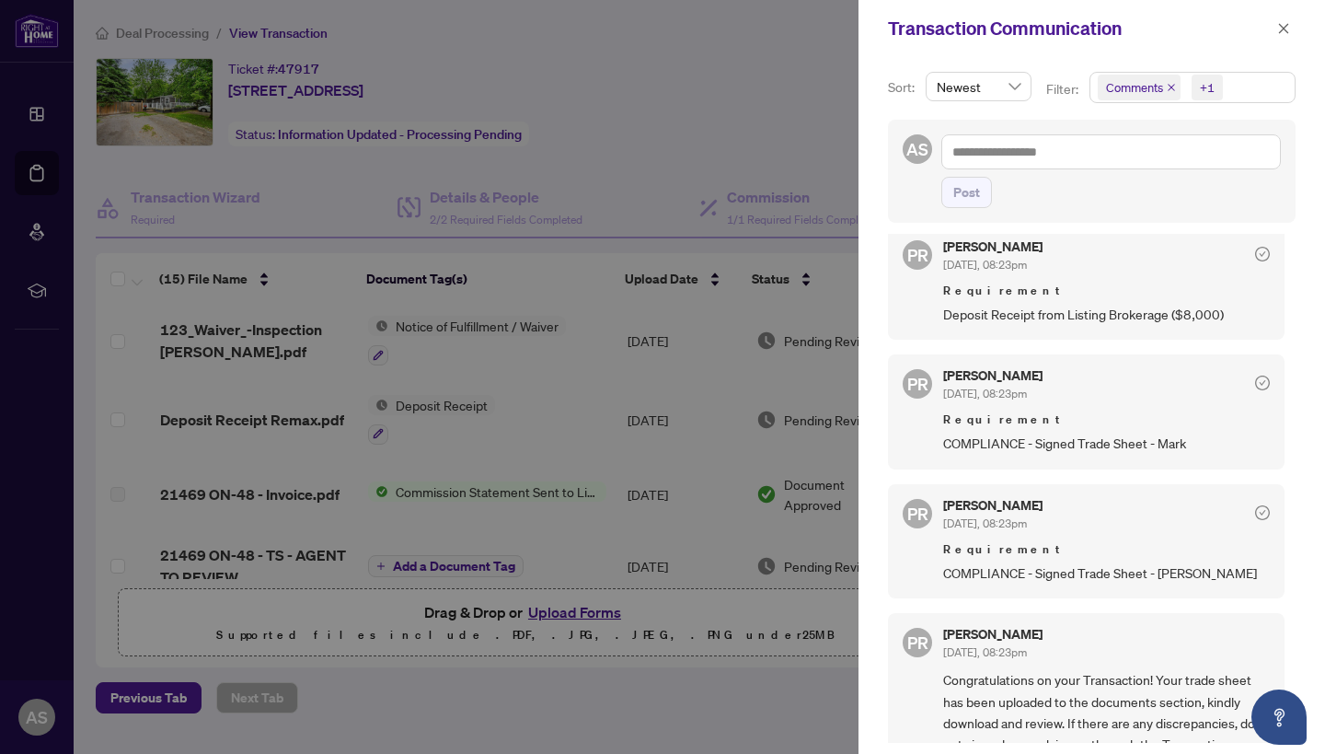
scroll to position [1094, 0]
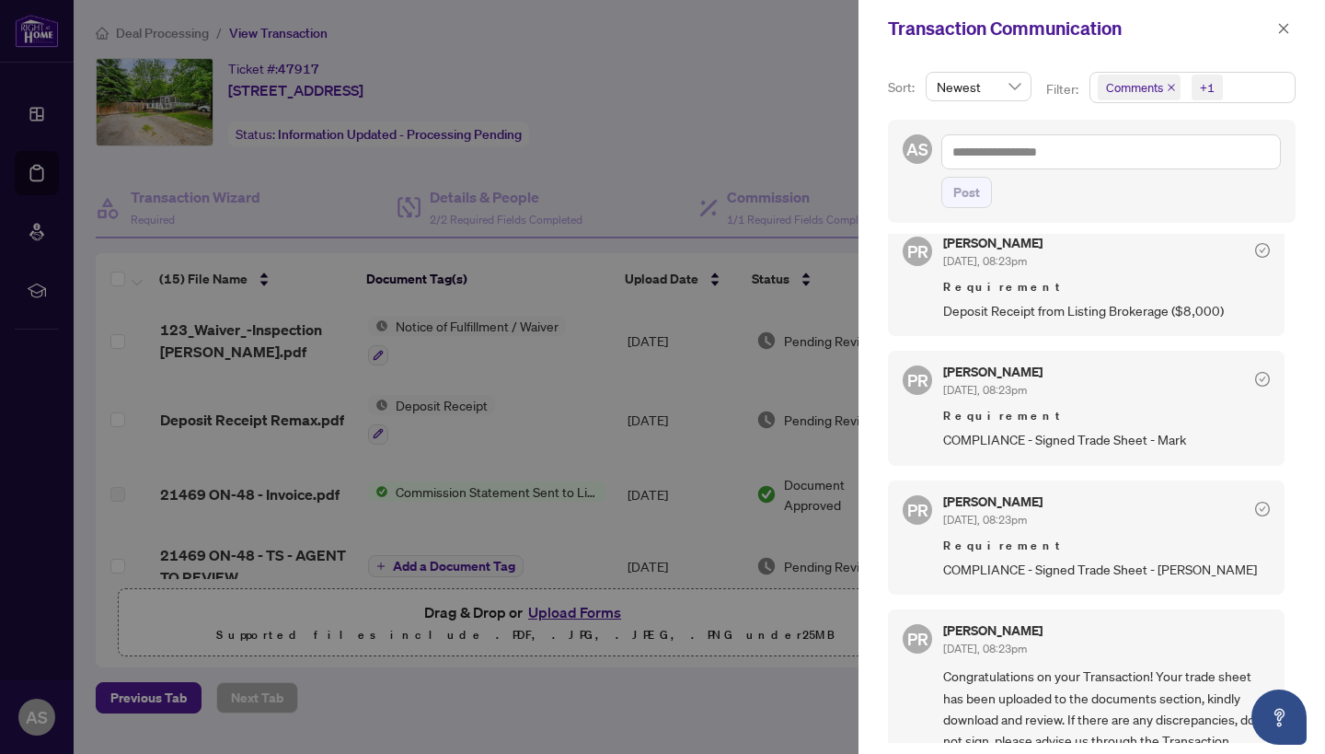
click at [737, 330] on div at bounding box center [662, 377] width 1325 height 754
click at [1291, 36] on button "button" at bounding box center [1284, 28] width 24 height 22
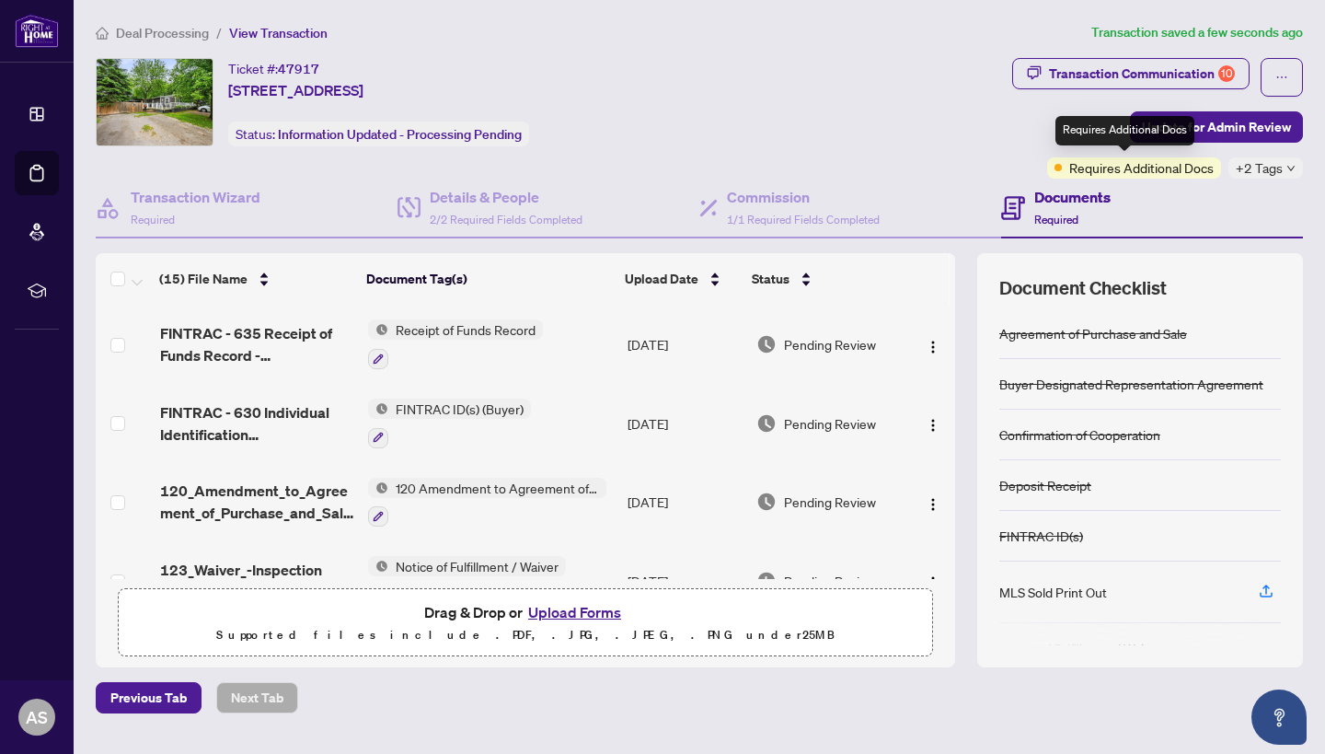
scroll to position [0, 0]
